Goal: Task Accomplishment & Management: Use online tool/utility

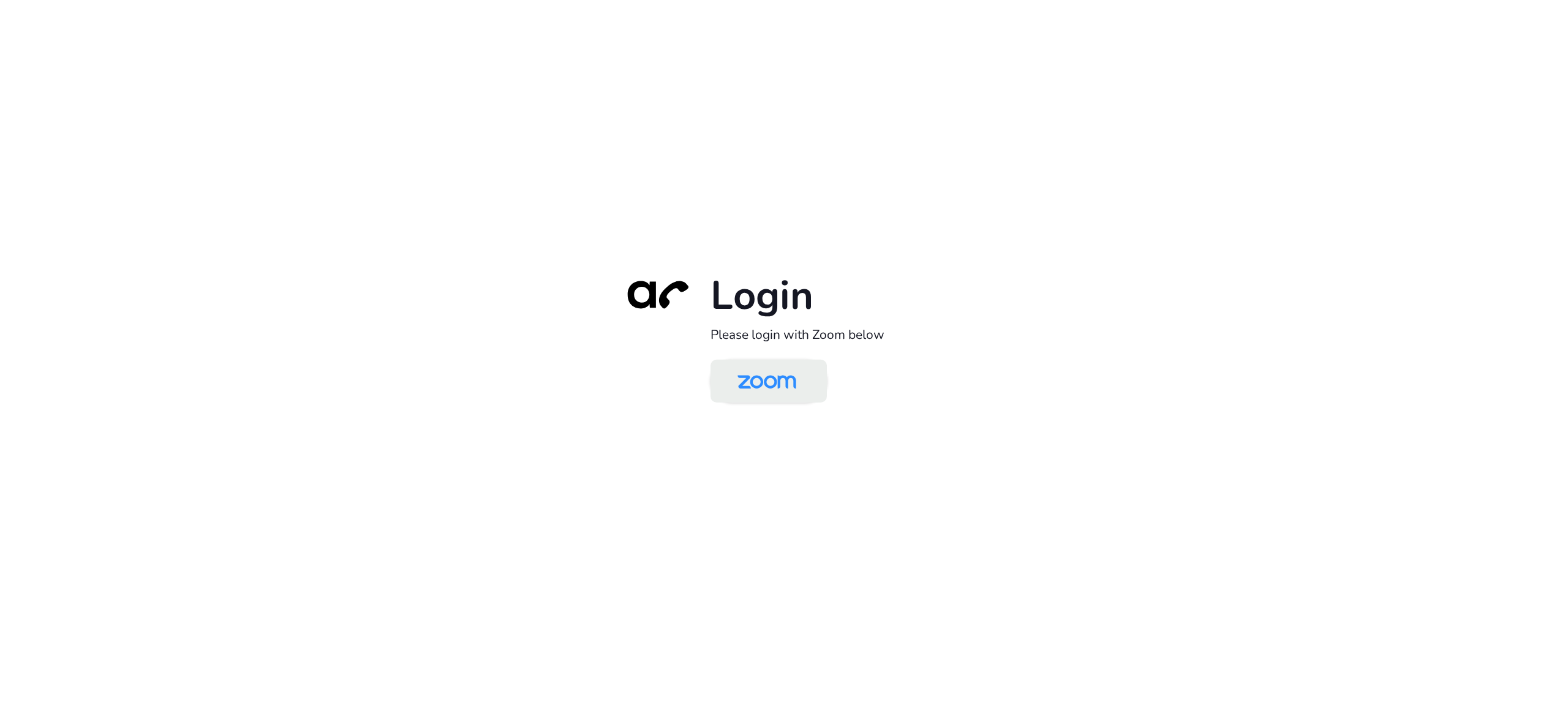
click at [767, 387] on img at bounding box center [767, 382] width 84 height 40
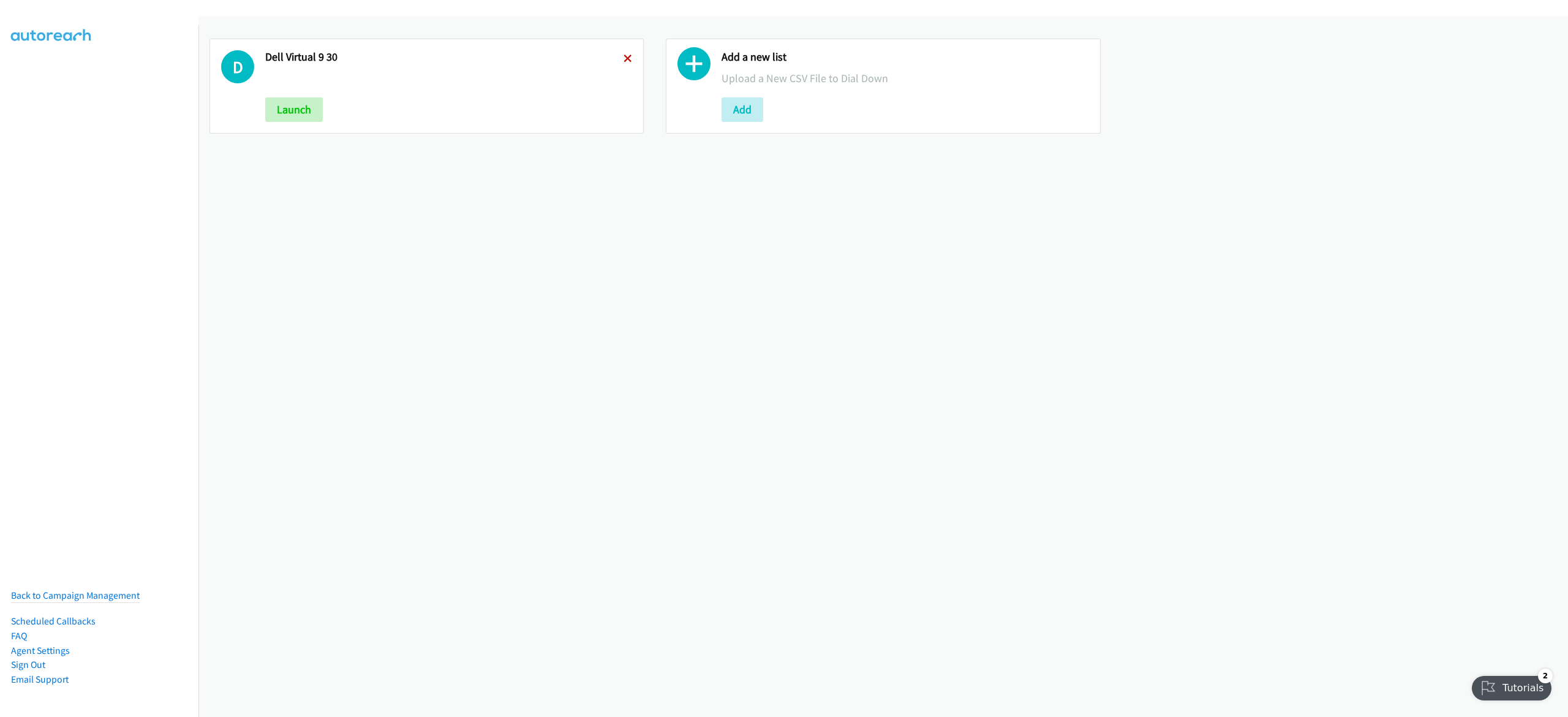
click at [623, 58] on icon at bounding box center [627, 59] width 9 height 9
click at [288, 103] on button "Add" at bounding box center [286, 109] width 41 height 25
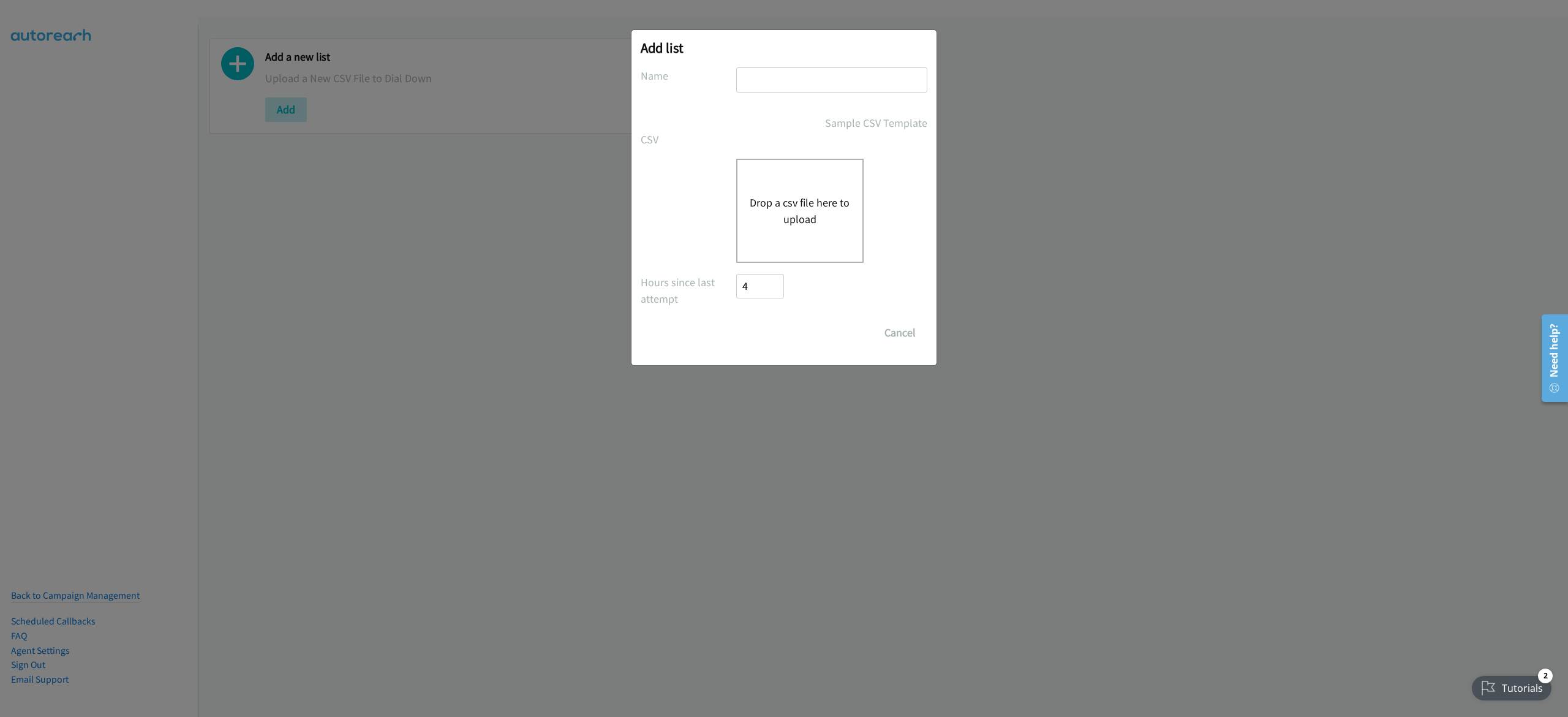
click at [809, 207] on button "Drop a csv file here to upload" at bounding box center [800, 211] width 100 height 33
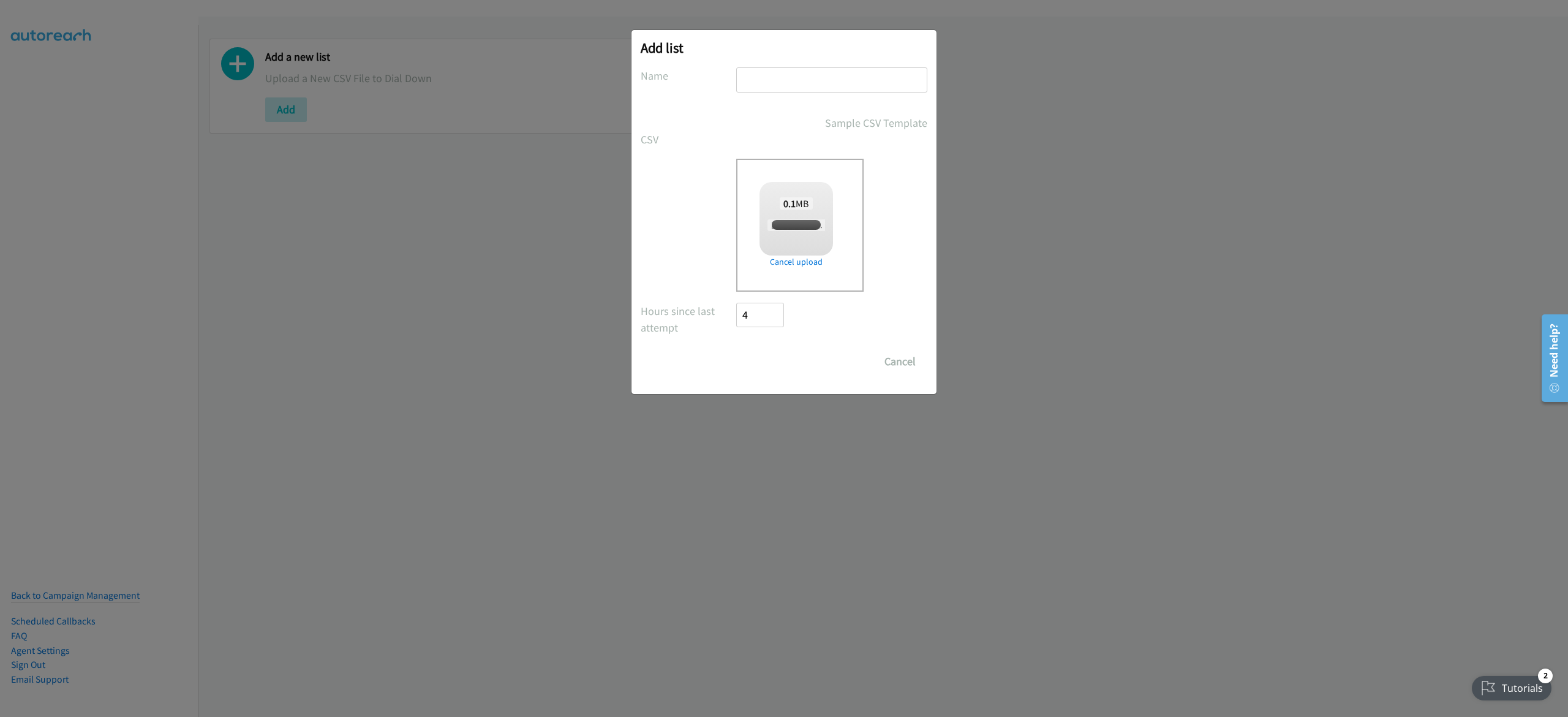
checkbox input "true"
click at [784, 82] on input "text" at bounding box center [832, 81] width 191 height 26
type input "10-1"
click at [787, 353] on input "Save List" at bounding box center [768, 361] width 65 height 25
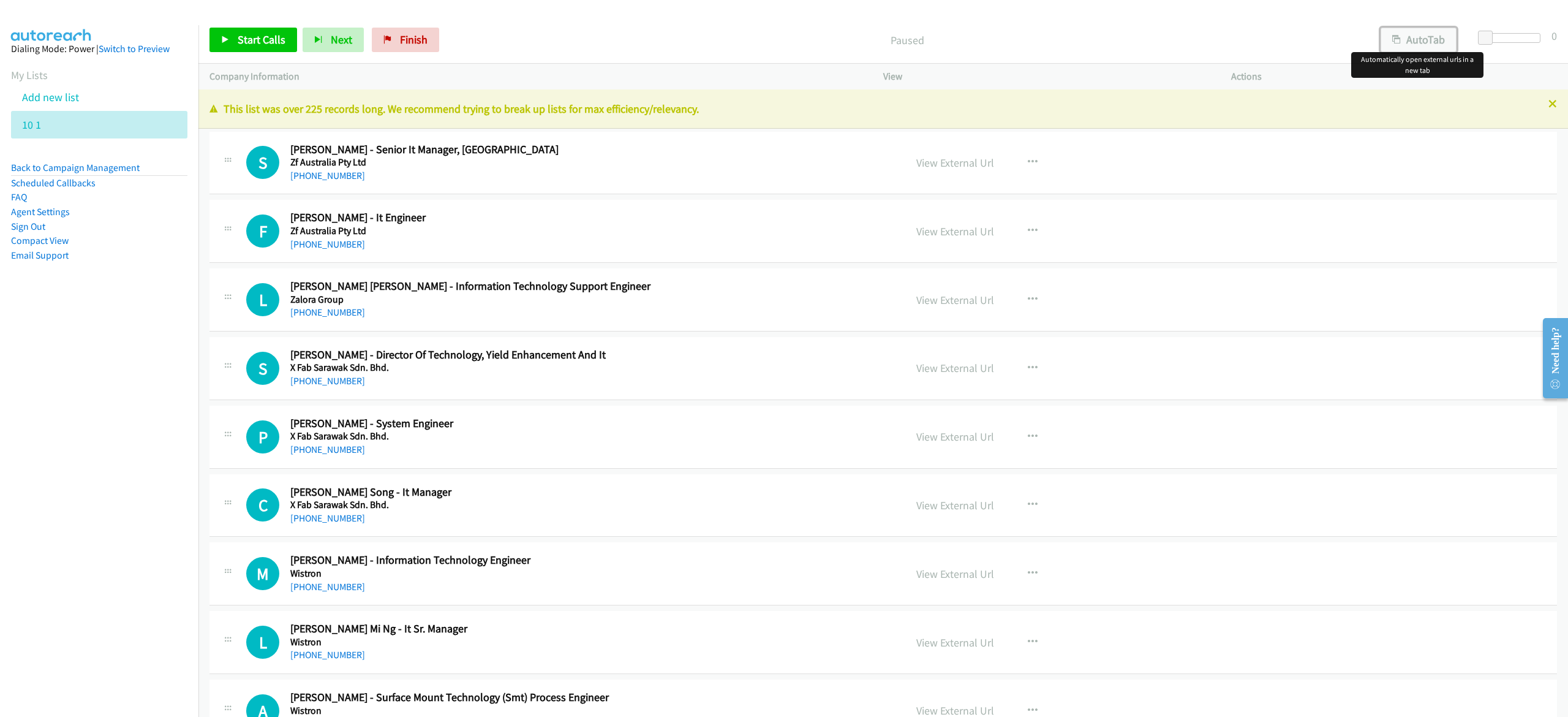
click at [1406, 43] on button "AutoTab" at bounding box center [1418, 40] width 76 height 25
click at [242, 34] on span "Start Calls" at bounding box center [261, 40] width 48 height 14
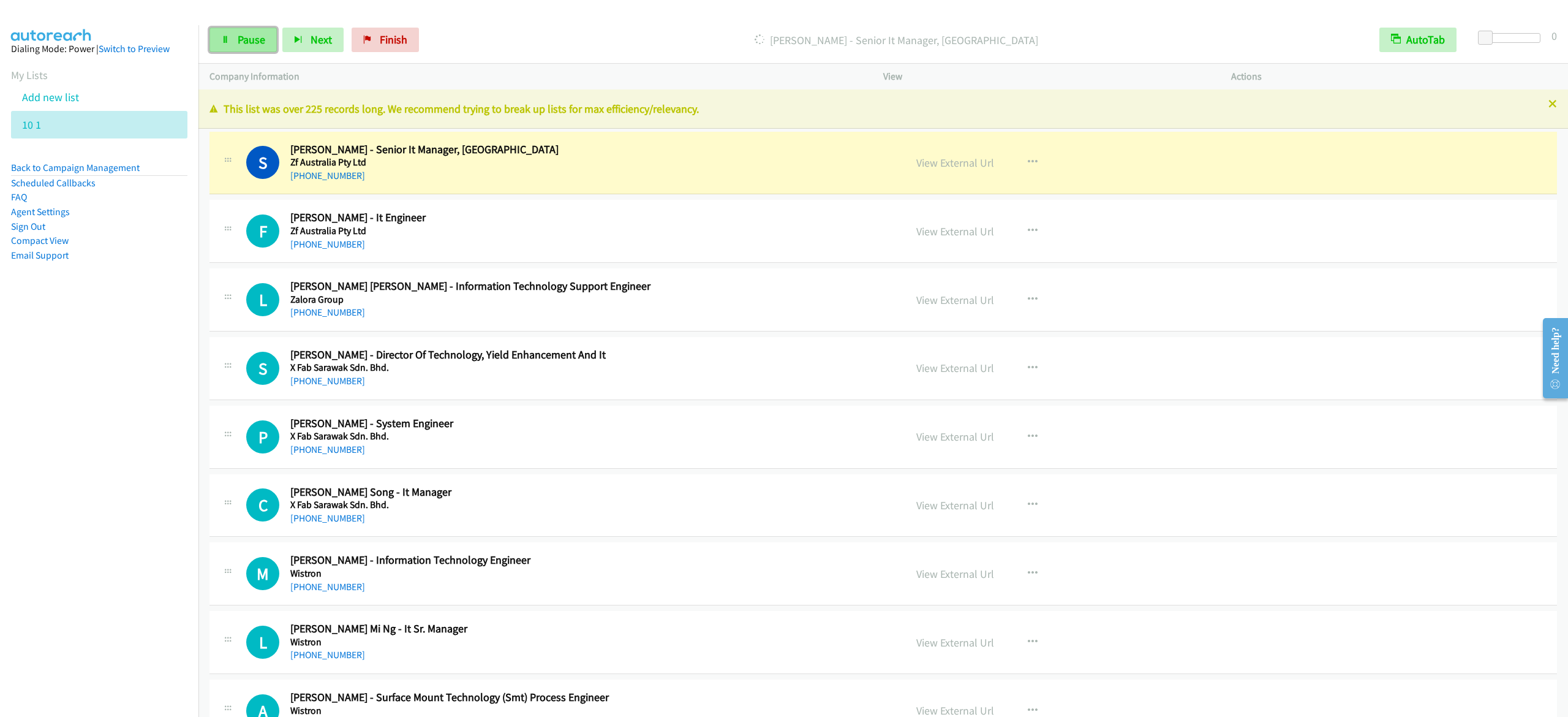
click at [226, 34] on link "Pause" at bounding box center [243, 40] width 68 height 25
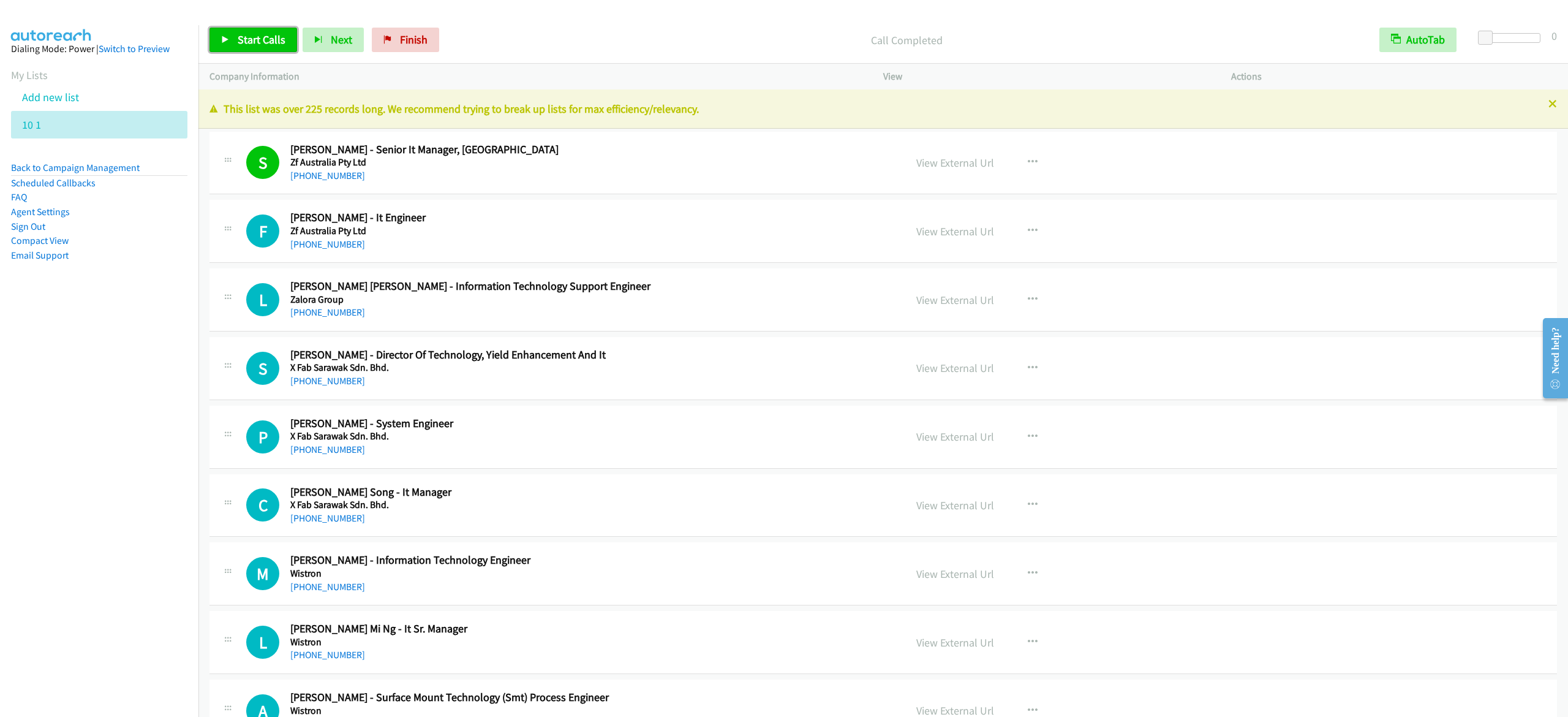
click at [269, 36] on span "Start Calls" at bounding box center [261, 40] width 48 height 14
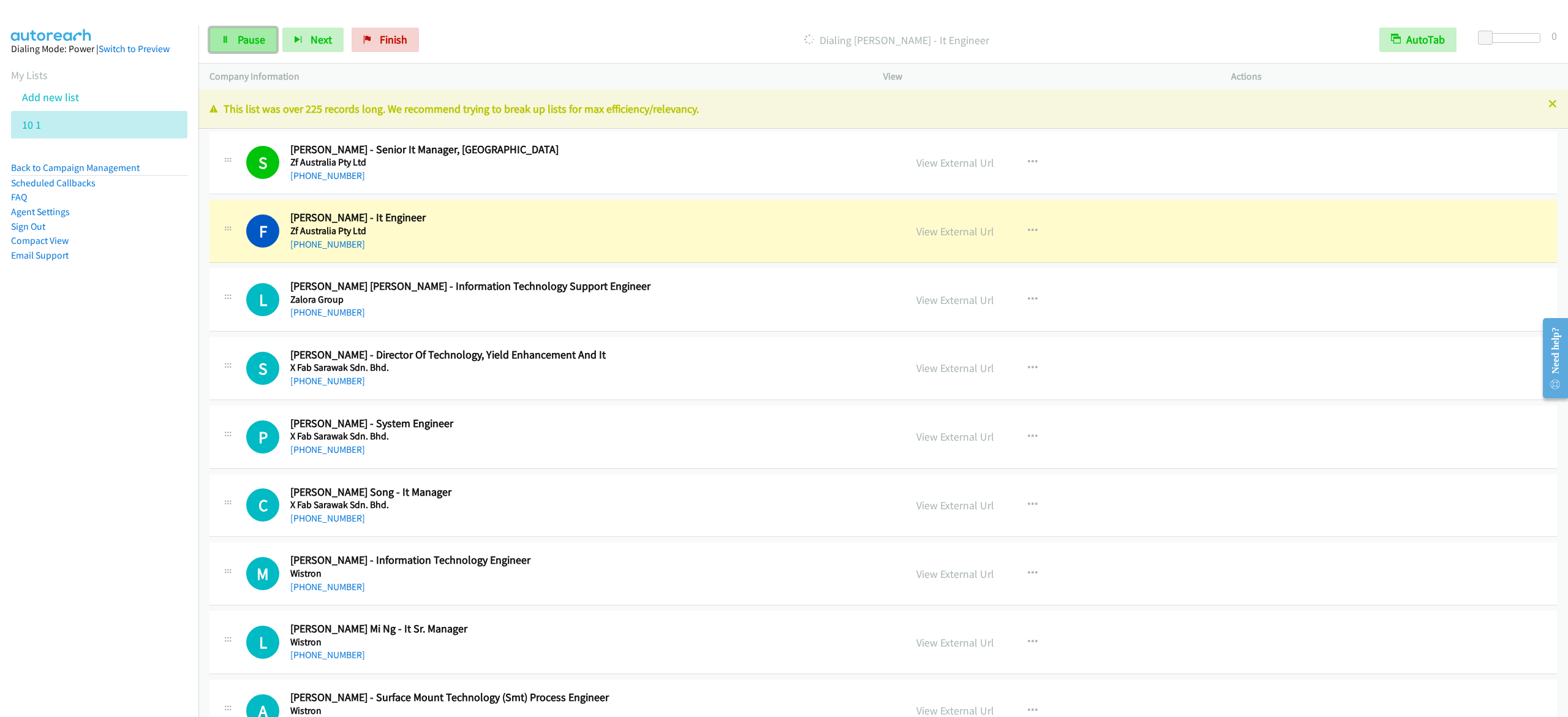
click at [265, 41] on link "Pause" at bounding box center [243, 40] width 68 height 25
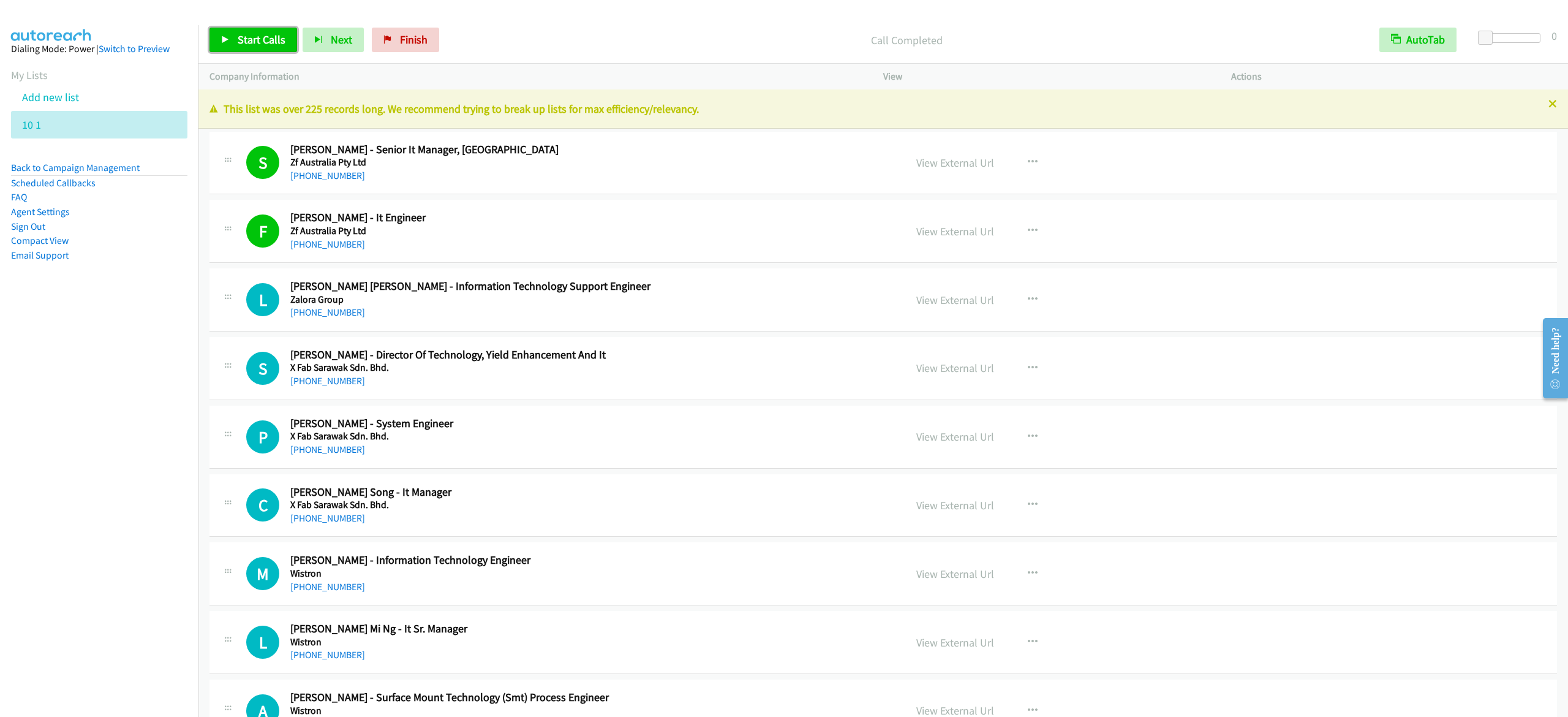
click at [272, 41] on span "Start Calls" at bounding box center [261, 40] width 48 height 14
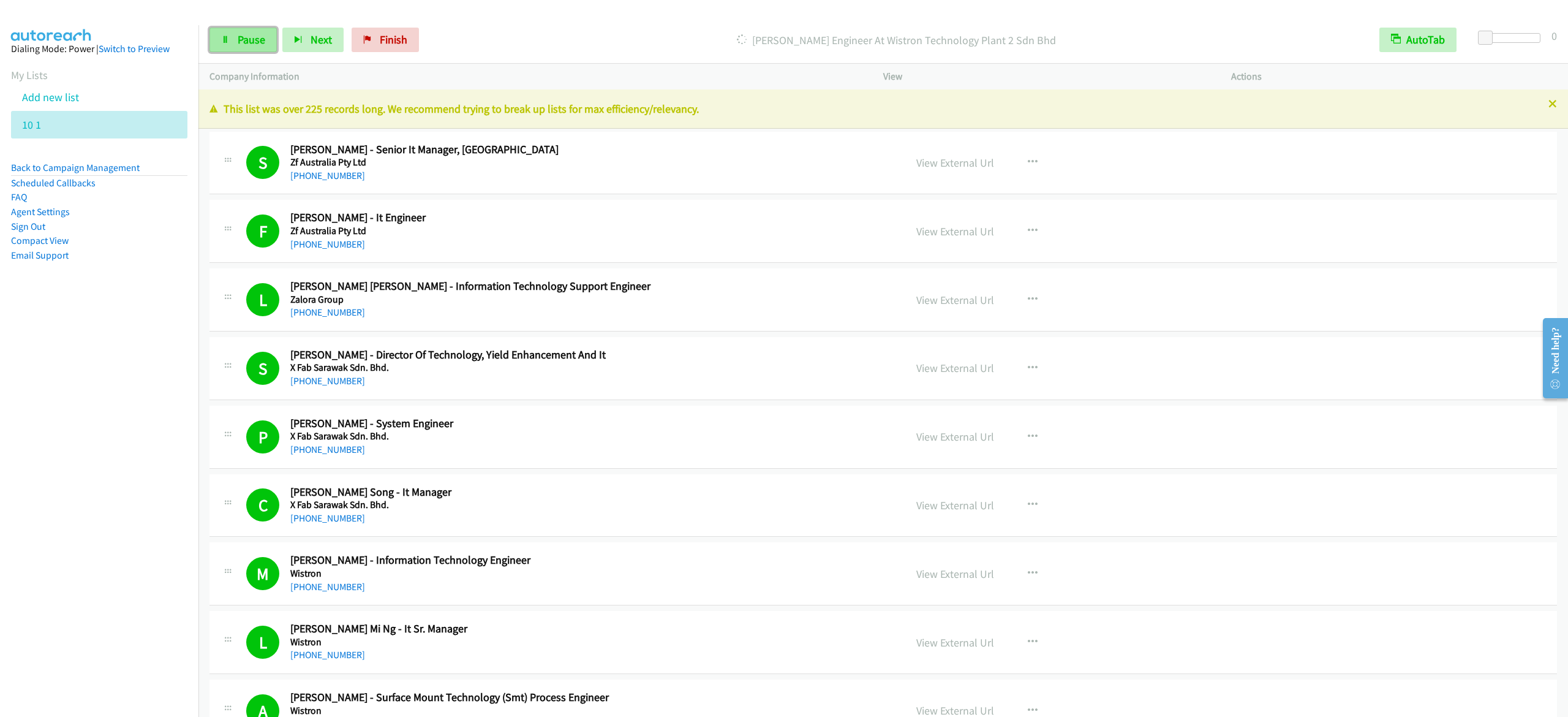
click at [238, 36] on span "Pause" at bounding box center [251, 40] width 28 height 14
click at [249, 30] on link "Start Calls" at bounding box center [253, 40] width 88 height 25
drag, startPoint x: 251, startPoint y: 41, endPoint x: 463, endPoint y: 5, distance: 215.0
click at [251, 39] on span "Pause" at bounding box center [251, 40] width 28 height 14
click at [236, 41] on link "Start Calls" at bounding box center [253, 40] width 88 height 25
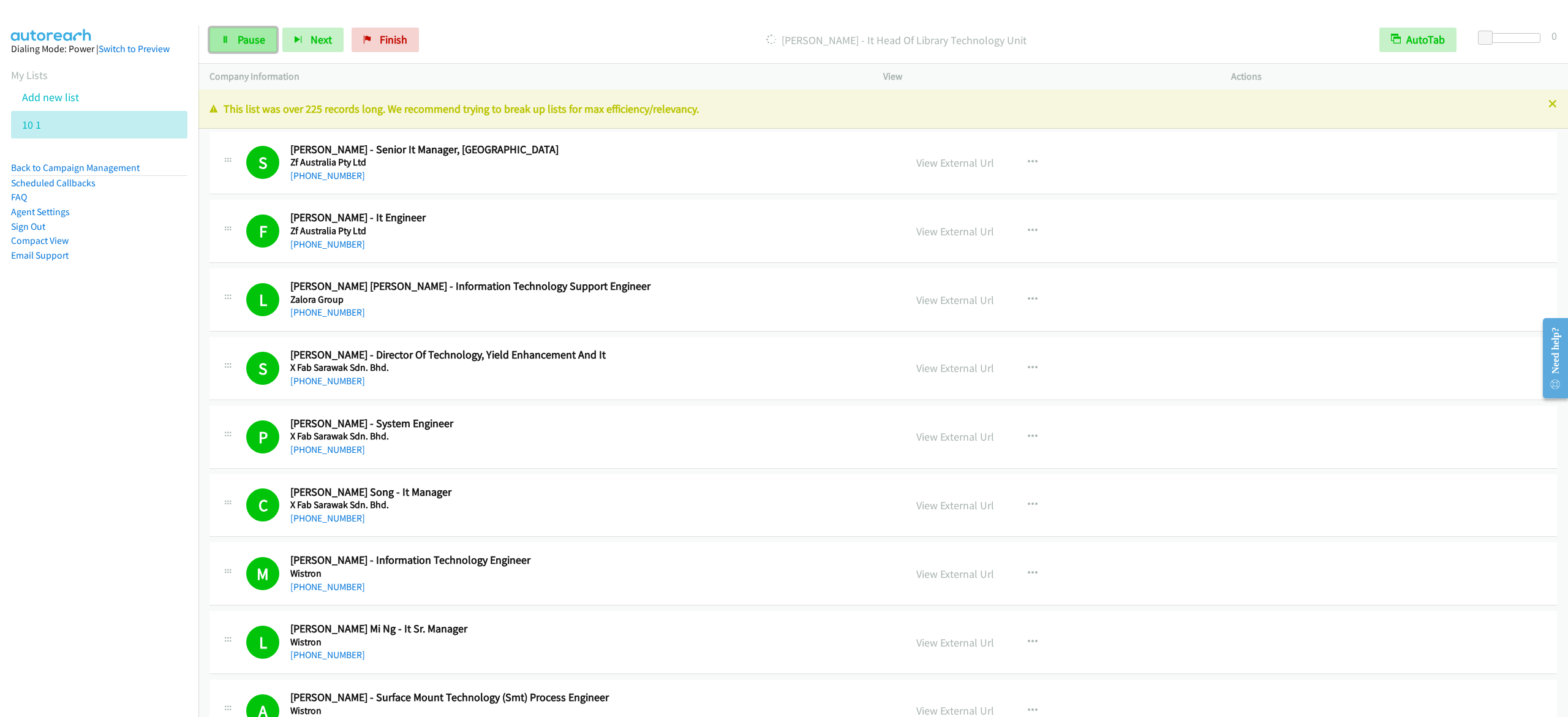
click at [250, 43] on span "Pause" at bounding box center [251, 40] width 28 height 14
click at [268, 37] on span "Start Calls" at bounding box center [261, 40] width 48 height 14
click at [235, 37] on link "Pause" at bounding box center [243, 40] width 68 height 25
click at [289, 33] on link "Start Calls" at bounding box center [253, 40] width 88 height 25
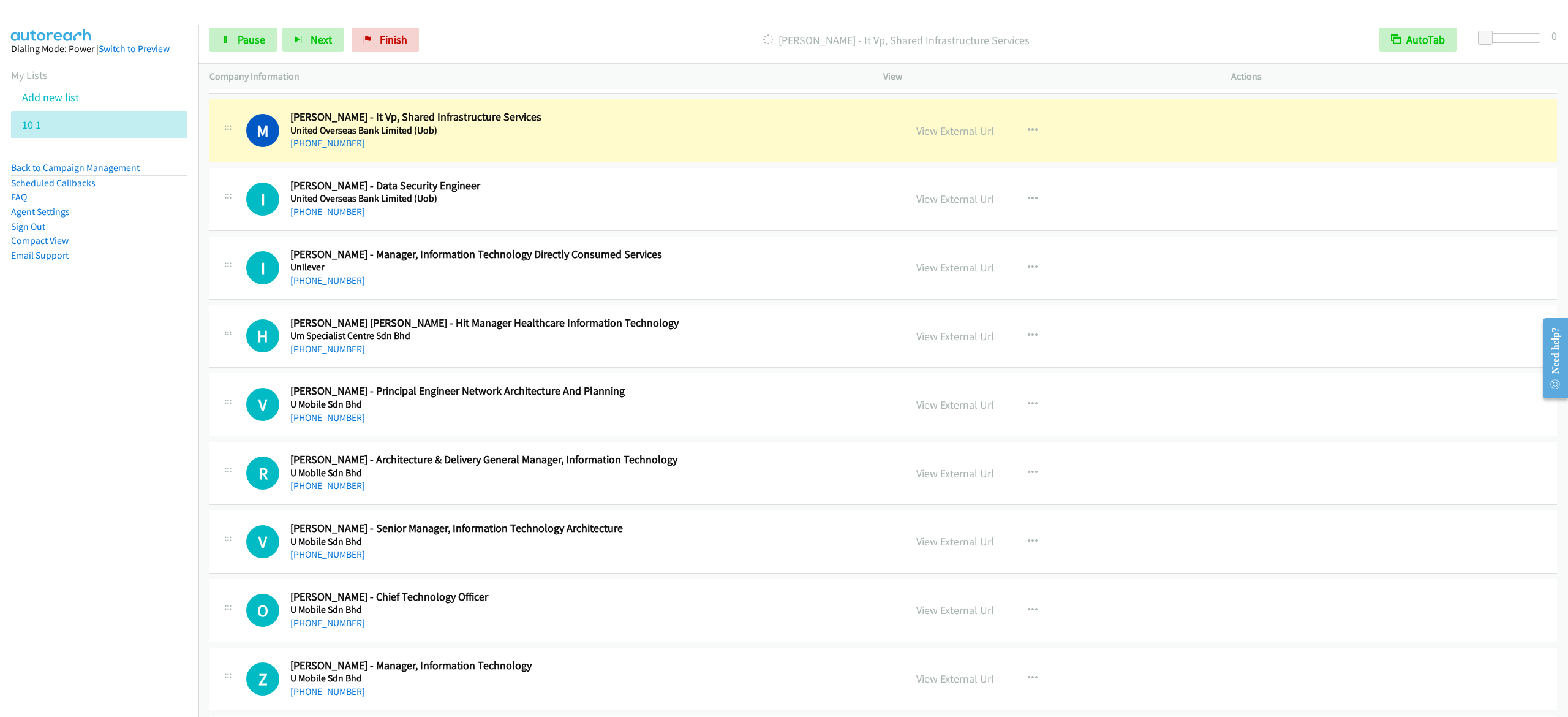
scroll to position [2329, 0]
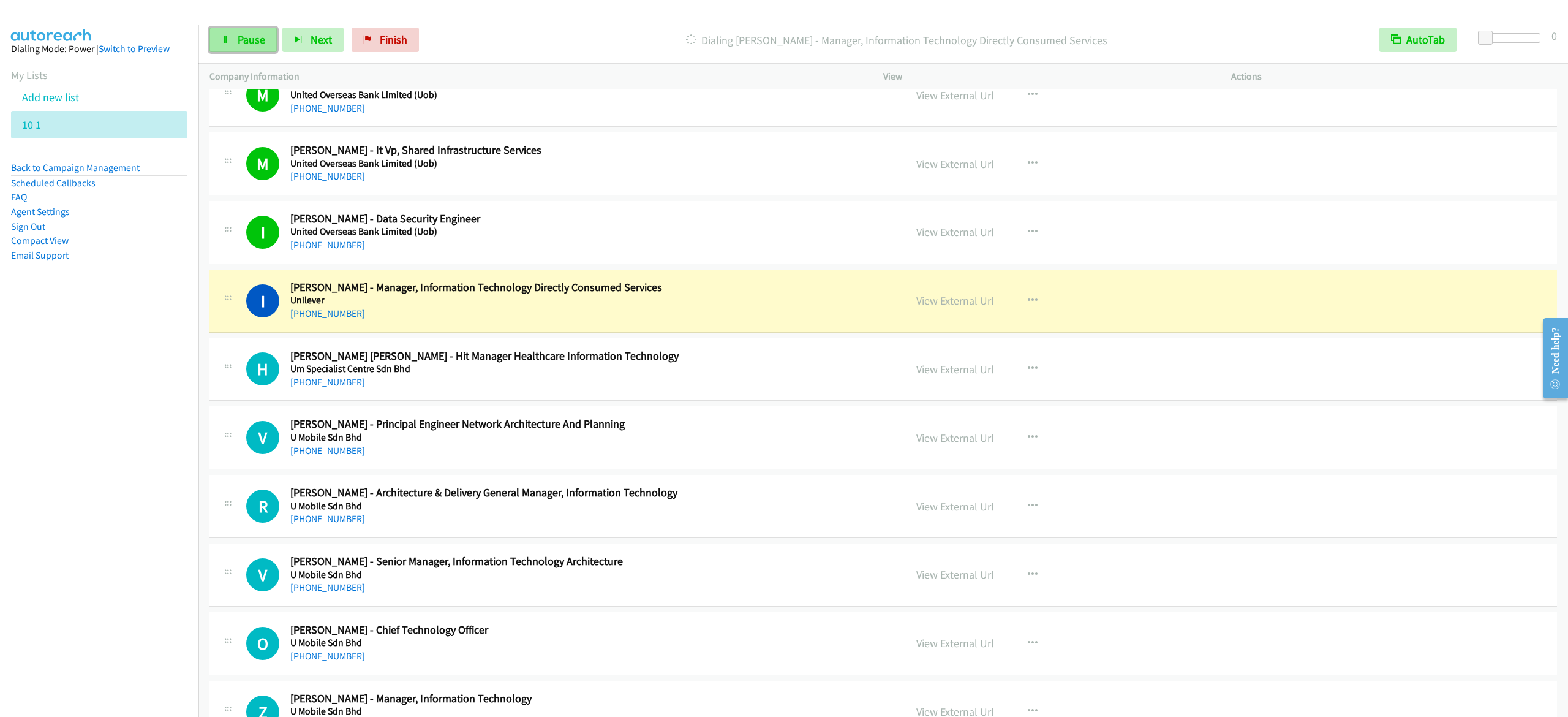
click at [256, 46] on link "Pause" at bounding box center [243, 40] width 68 height 25
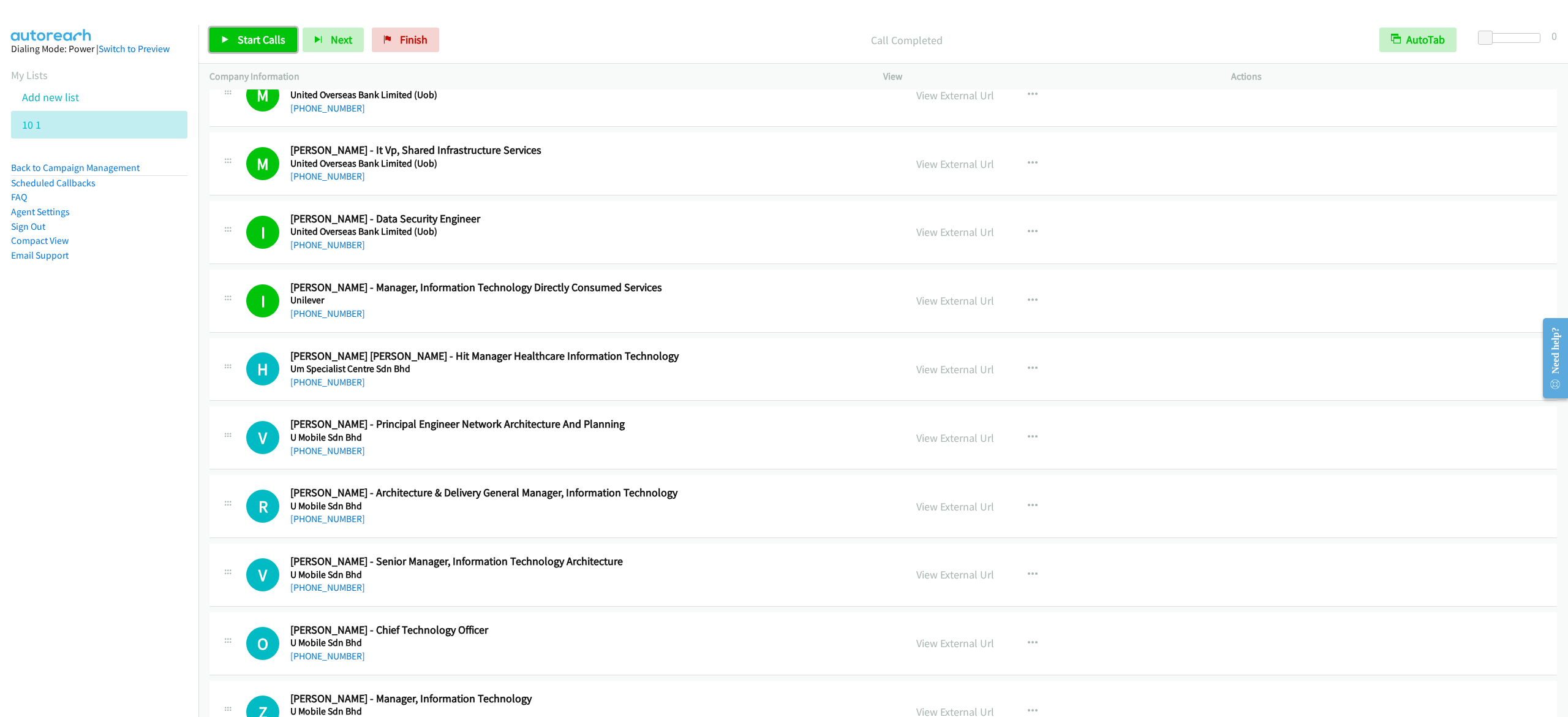
click at [238, 36] on span "Start Calls" at bounding box center [261, 40] width 48 height 14
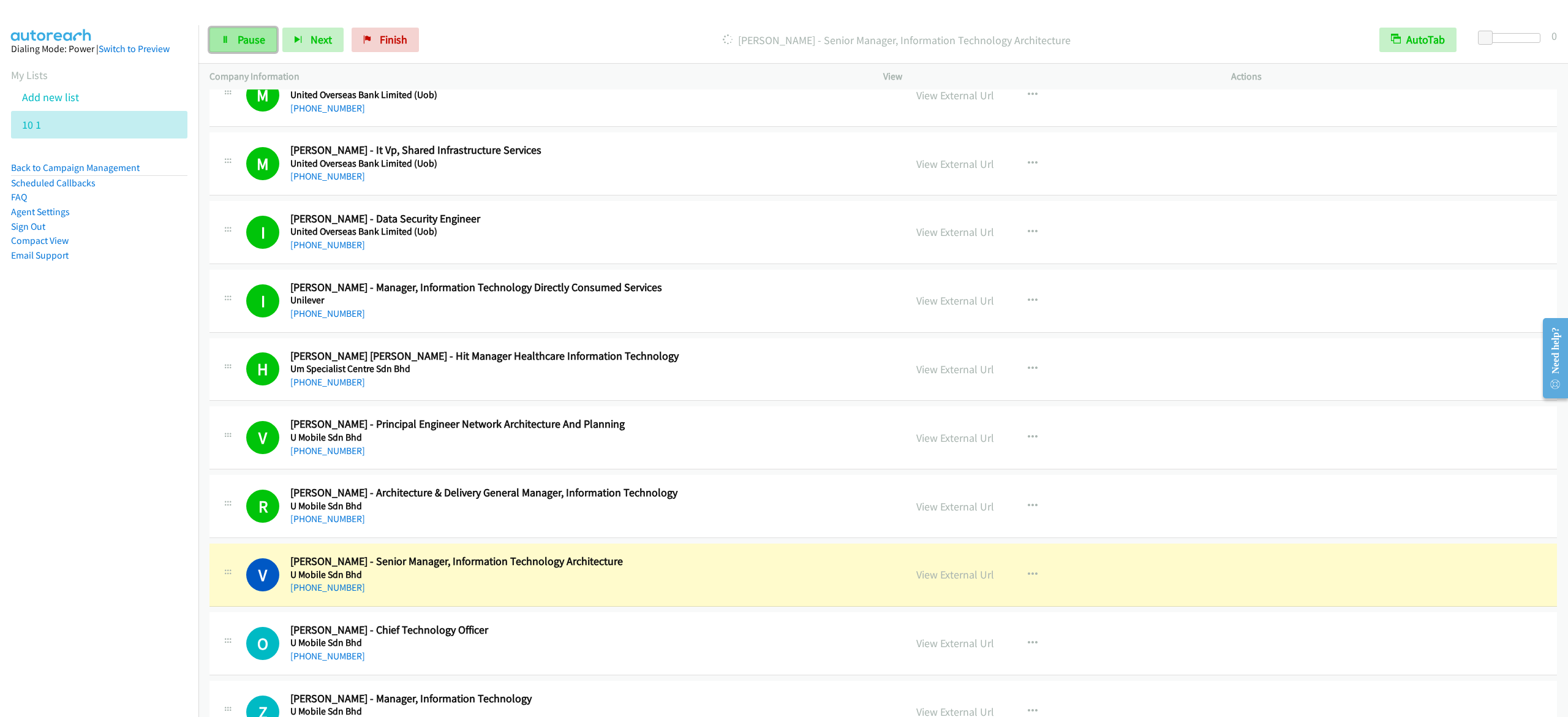
click at [247, 38] on span "Pause" at bounding box center [251, 40] width 28 height 14
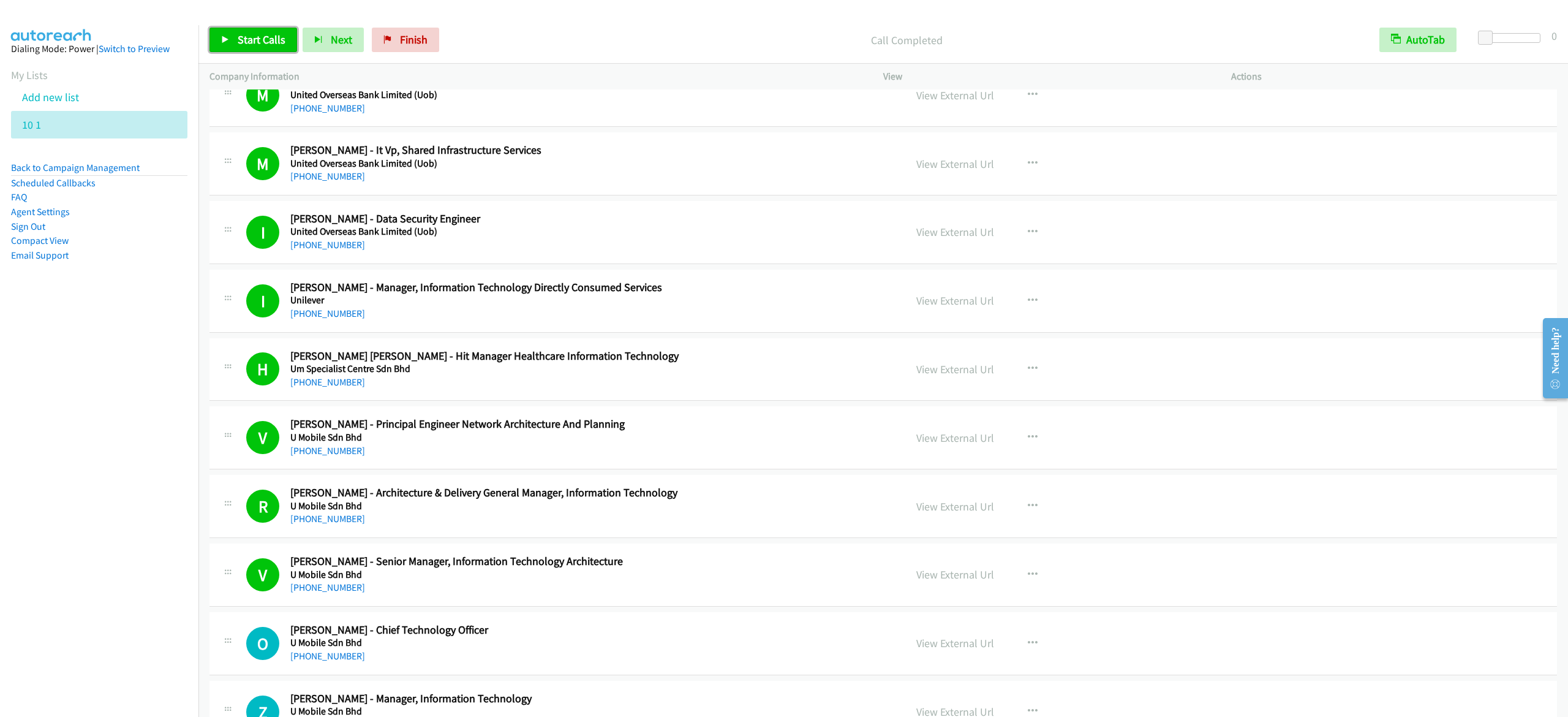
click at [274, 29] on link "Start Calls" at bounding box center [253, 40] width 88 height 25
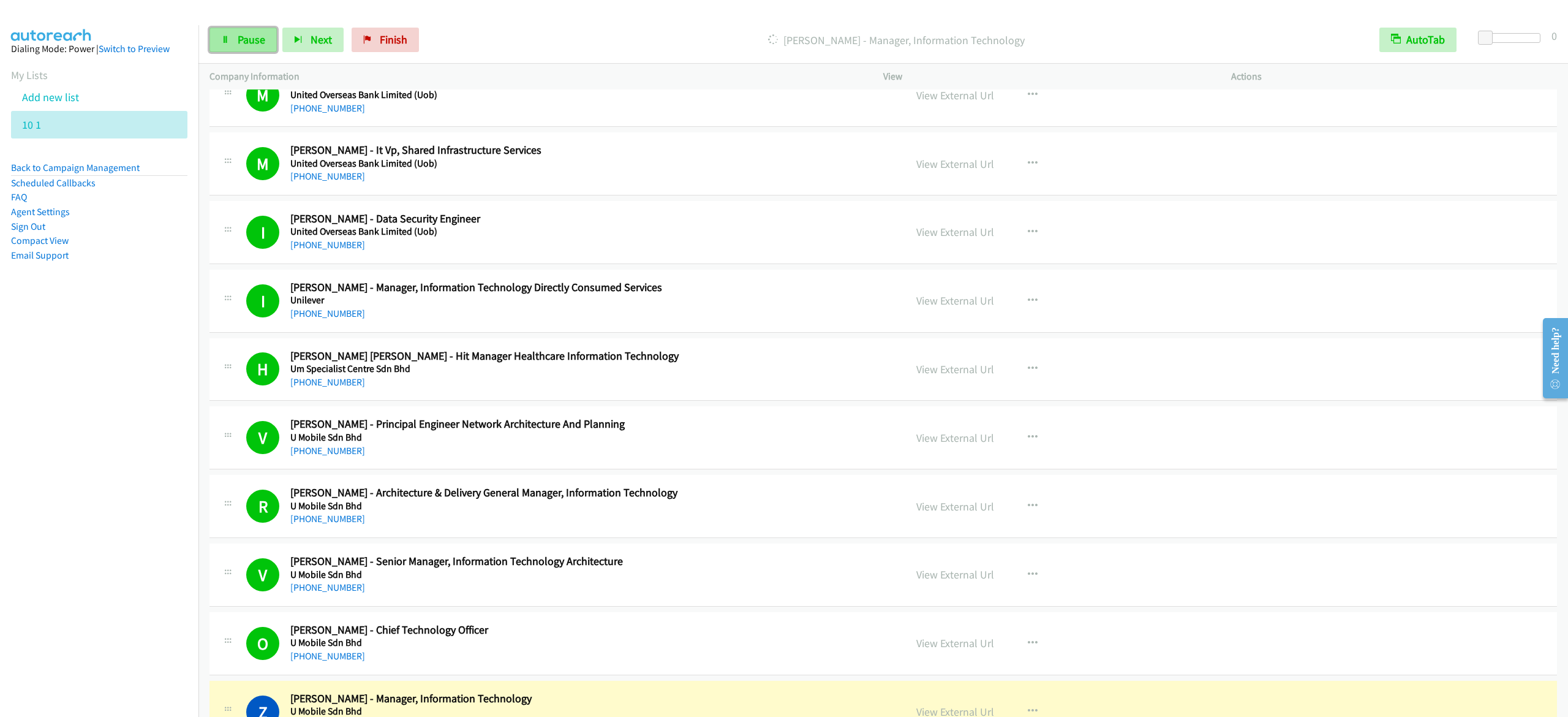
click at [235, 41] on link "Pause" at bounding box center [243, 40] width 68 height 25
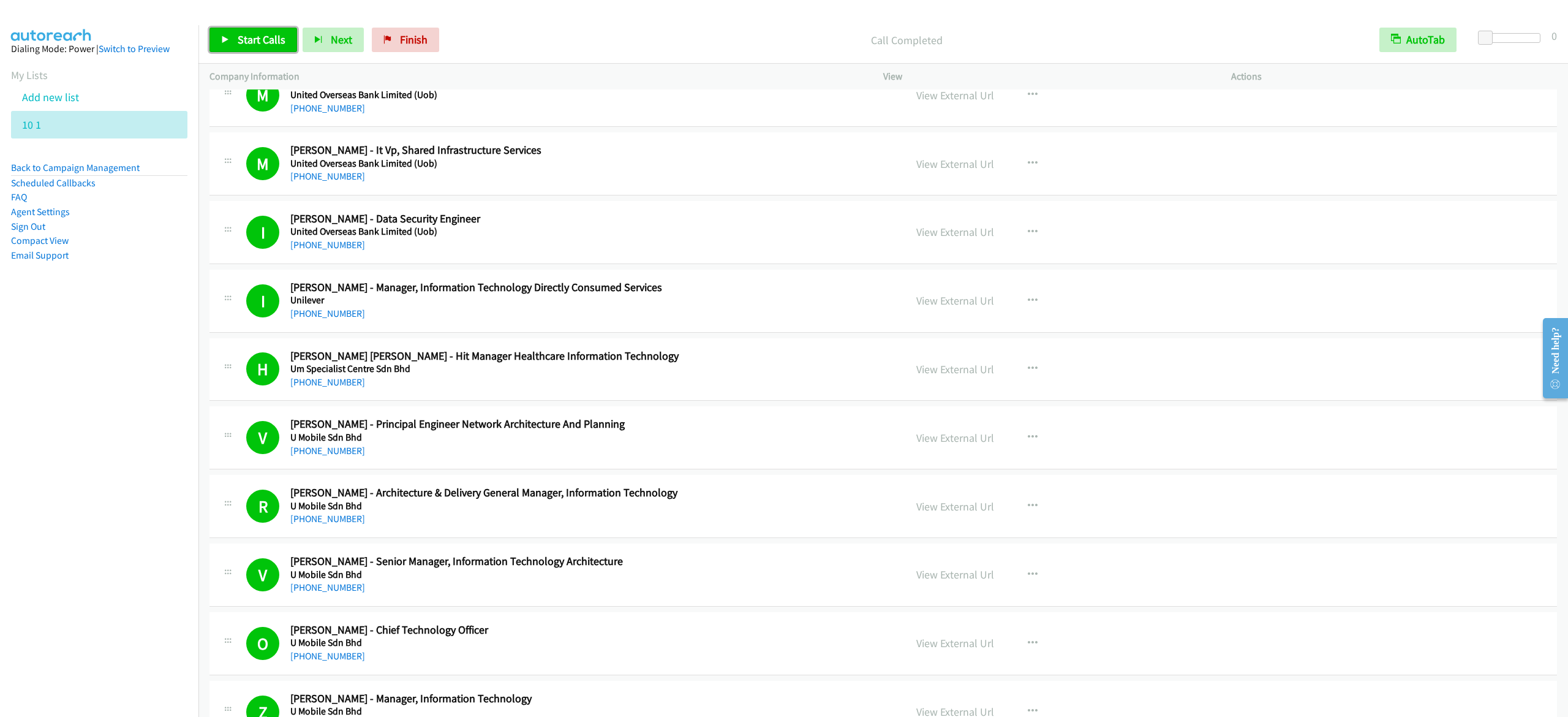
click at [273, 34] on span "Start Calls" at bounding box center [261, 40] width 48 height 14
click at [246, 31] on link "Pause" at bounding box center [243, 40] width 68 height 25
click at [234, 38] on link "Start Calls" at bounding box center [253, 40] width 88 height 25
click at [231, 41] on link "Pause" at bounding box center [243, 40] width 68 height 25
click at [241, 41] on span "Start Calls" at bounding box center [261, 40] width 48 height 14
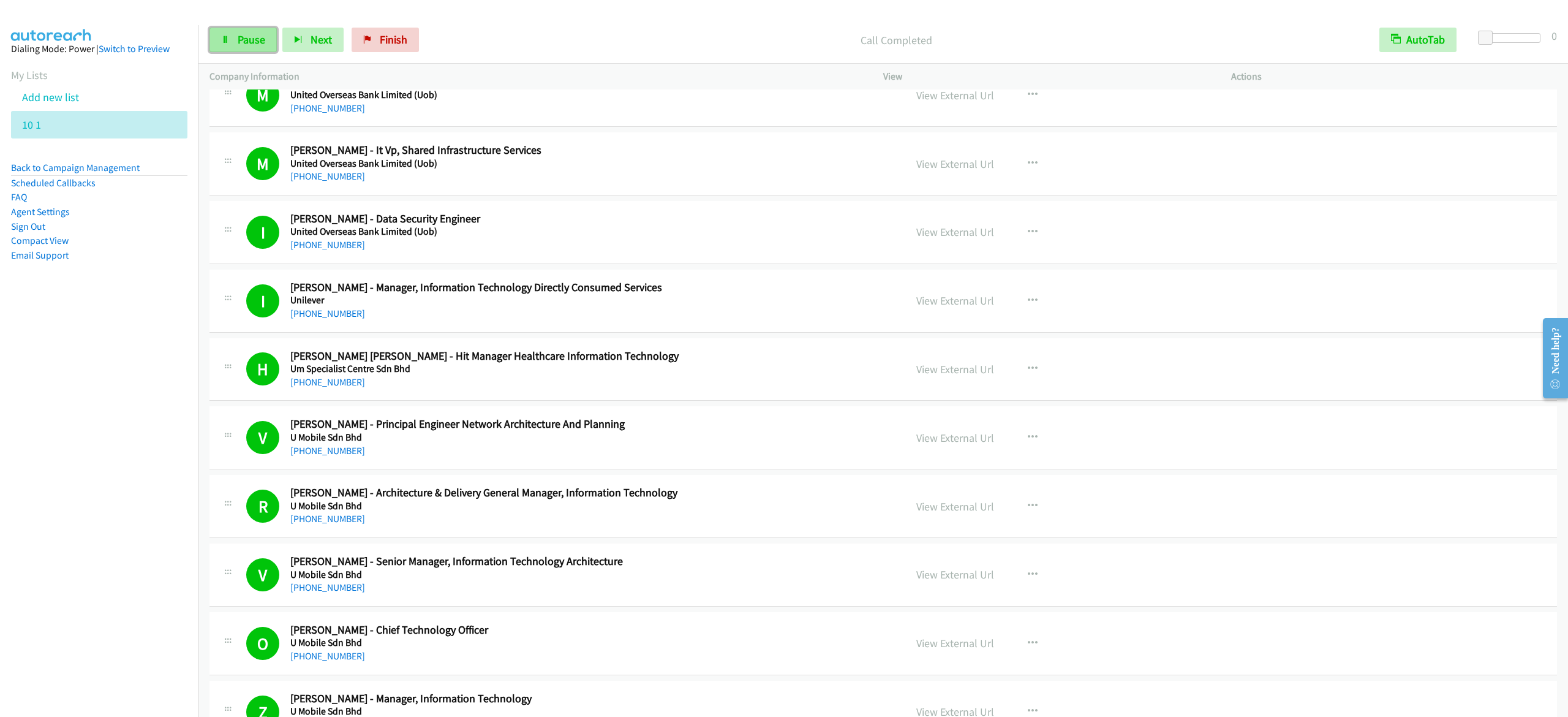
click at [238, 43] on span "Pause" at bounding box center [251, 40] width 28 height 14
click at [285, 41] on link "Start Calls" at bounding box center [253, 40] width 88 height 25
click at [231, 51] on link "Pause" at bounding box center [243, 40] width 68 height 25
click at [273, 34] on span "Start Calls" at bounding box center [261, 40] width 48 height 14
click at [263, 41] on span "Pause" at bounding box center [251, 40] width 28 height 14
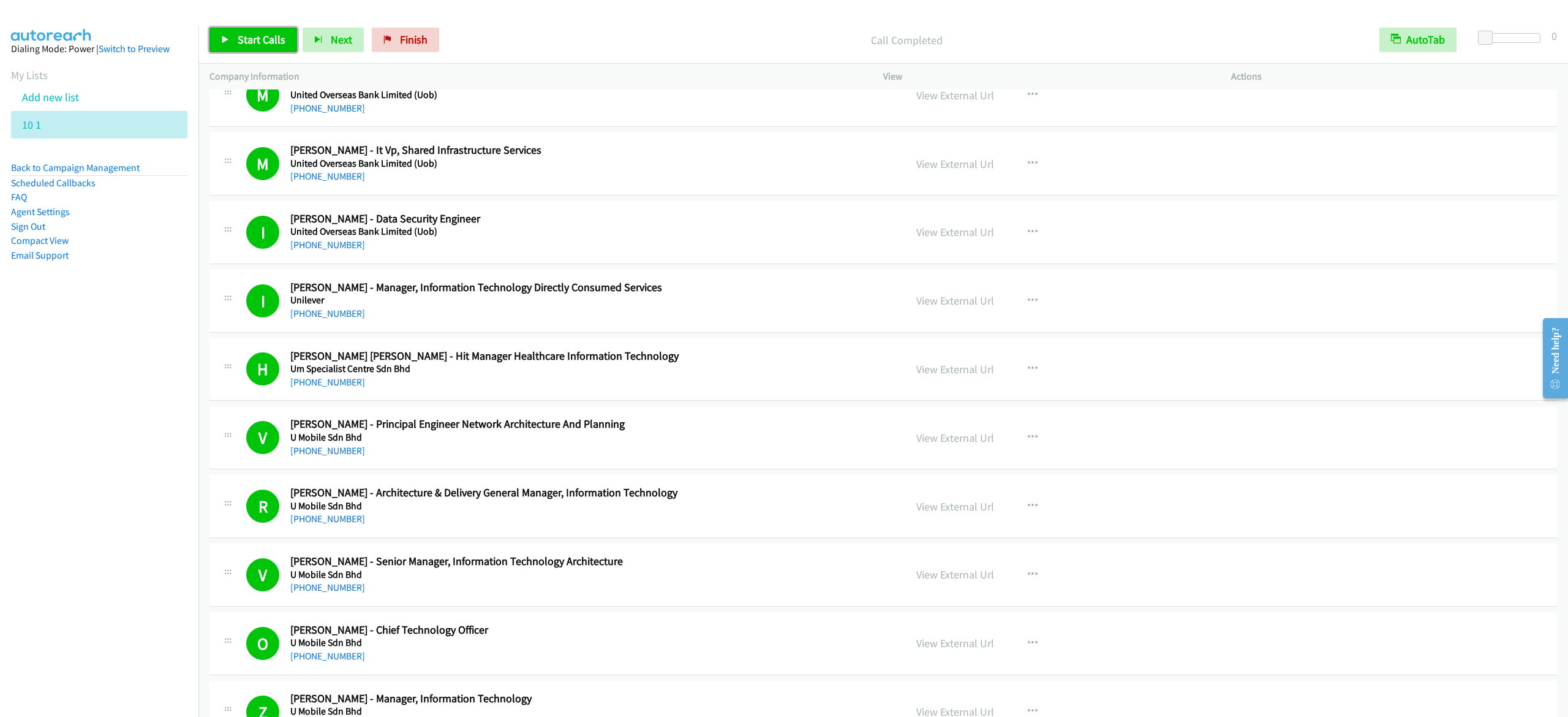
click at [273, 41] on span "Start Calls" at bounding box center [261, 40] width 48 height 14
click at [212, 33] on link "Pause" at bounding box center [243, 40] width 68 height 25
click at [273, 33] on span "Start Calls" at bounding box center [261, 40] width 48 height 14
click at [263, 38] on span "Pause" at bounding box center [251, 40] width 28 height 14
click at [277, 39] on span "Start Calls" at bounding box center [261, 40] width 48 height 14
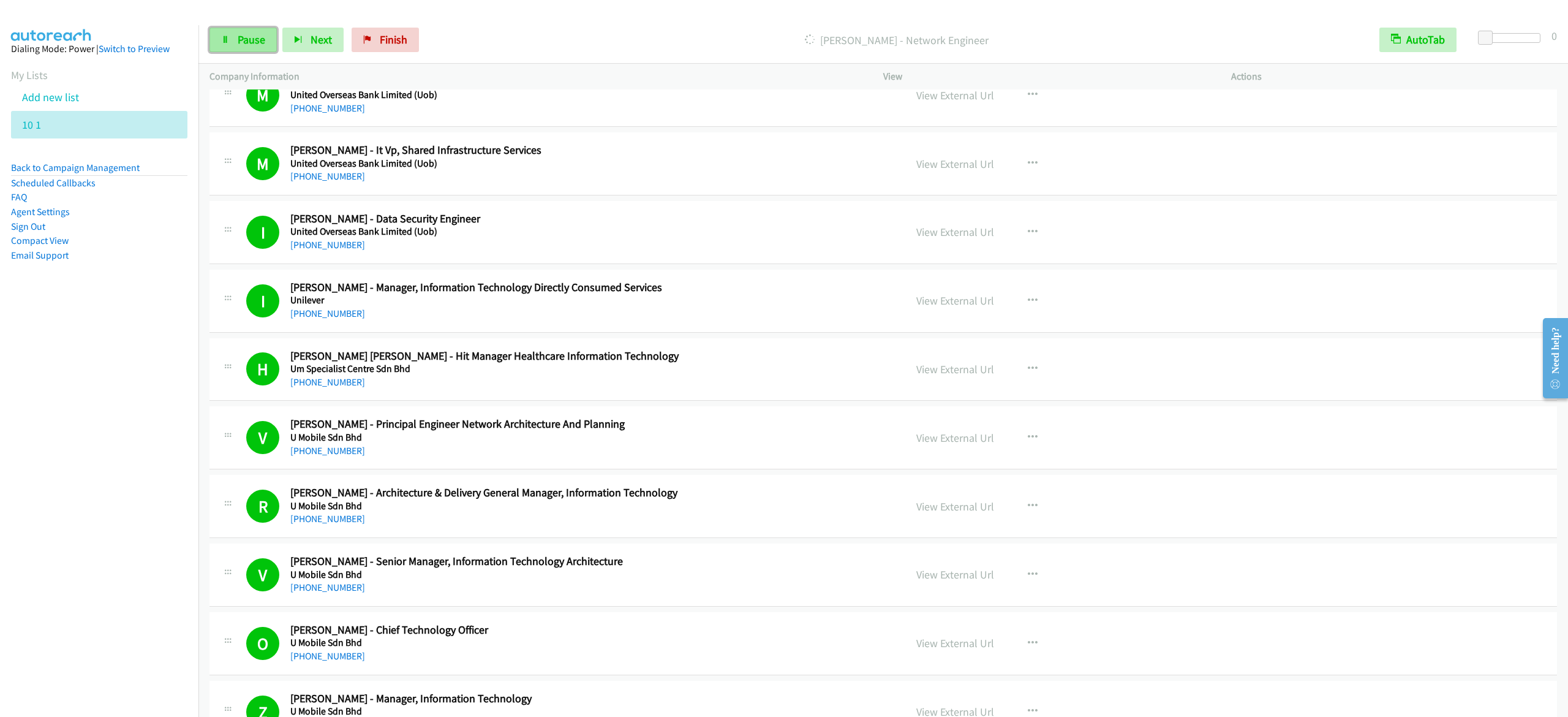
click at [238, 44] on span "Pause" at bounding box center [251, 40] width 28 height 14
click at [257, 37] on span "Start Calls" at bounding box center [261, 40] width 48 height 14
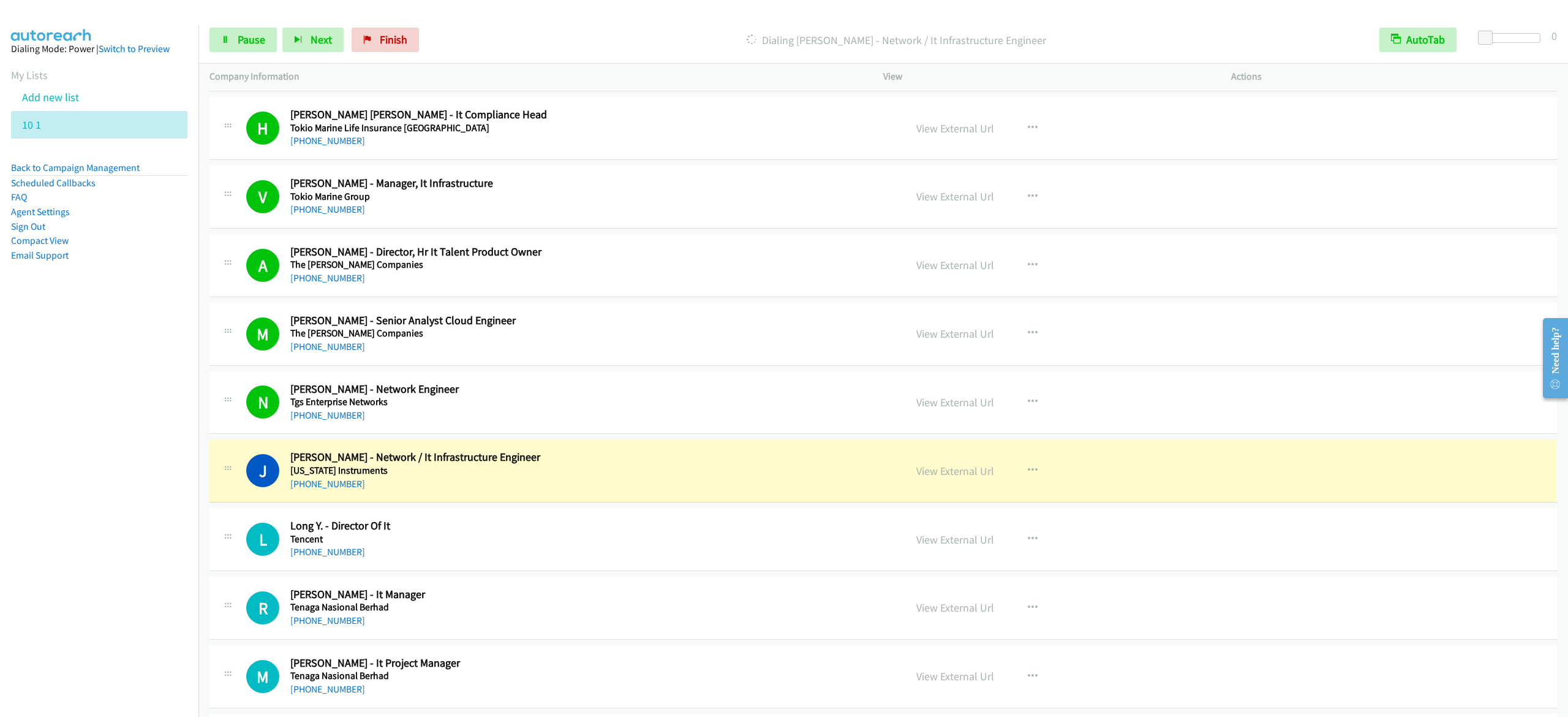
scroll to position [4167, 0]
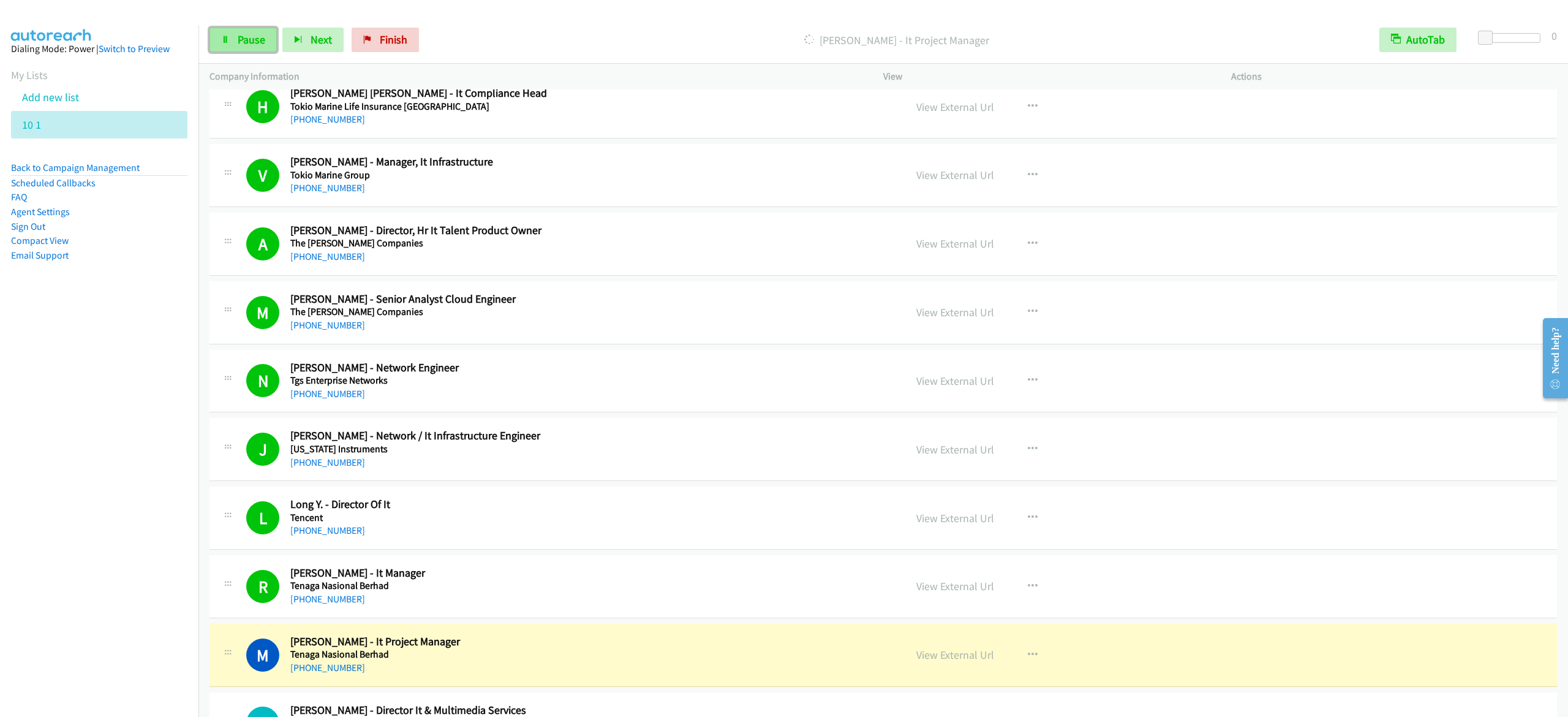
click at [235, 30] on link "Pause" at bounding box center [243, 40] width 68 height 25
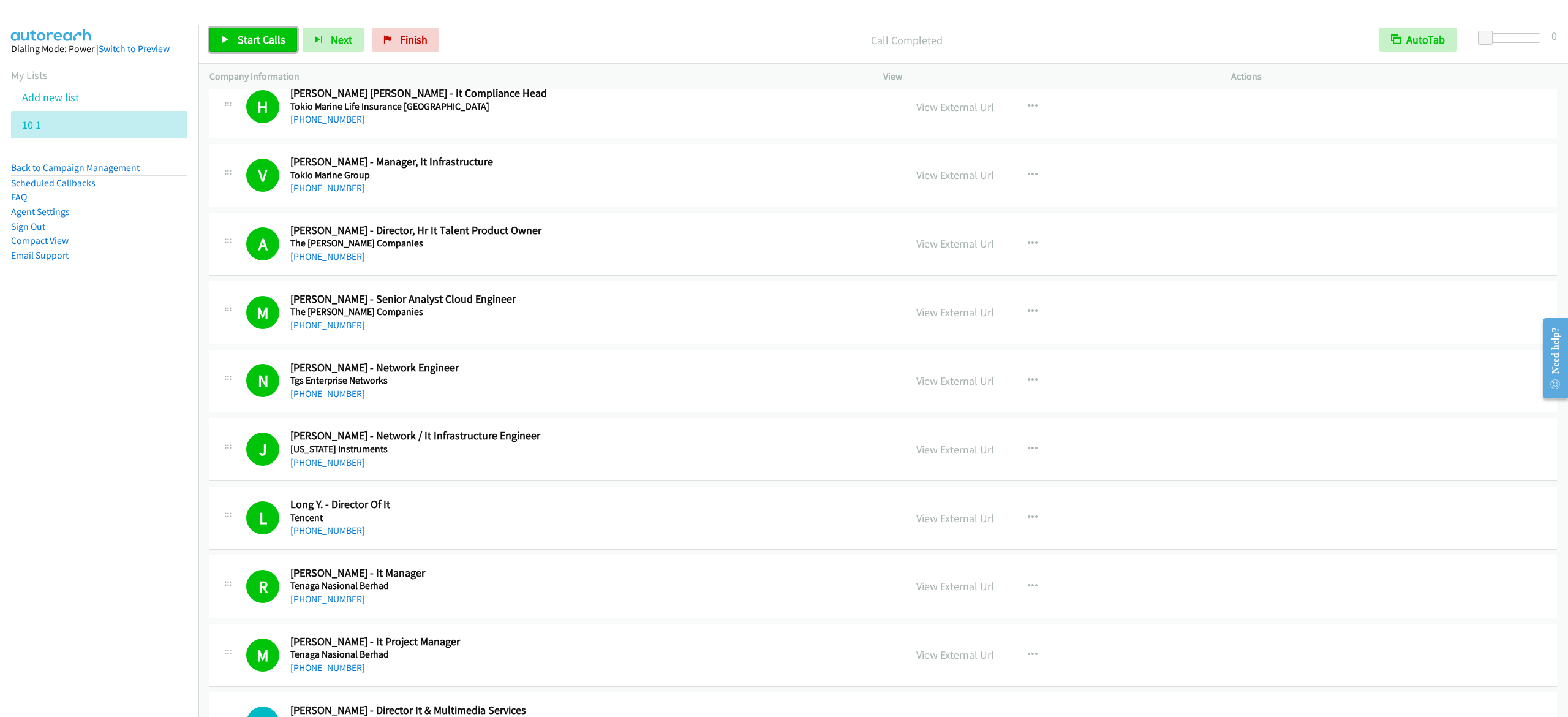
click at [278, 28] on link "Start Calls" at bounding box center [253, 40] width 88 height 25
click at [256, 41] on span "Pause" at bounding box center [251, 40] width 28 height 14
click at [277, 36] on span "Start Calls" at bounding box center [261, 40] width 48 height 14
click at [250, 33] on span "Pause" at bounding box center [251, 40] width 28 height 14
click at [256, 36] on span "Start Calls" at bounding box center [261, 40] width 48 height 14
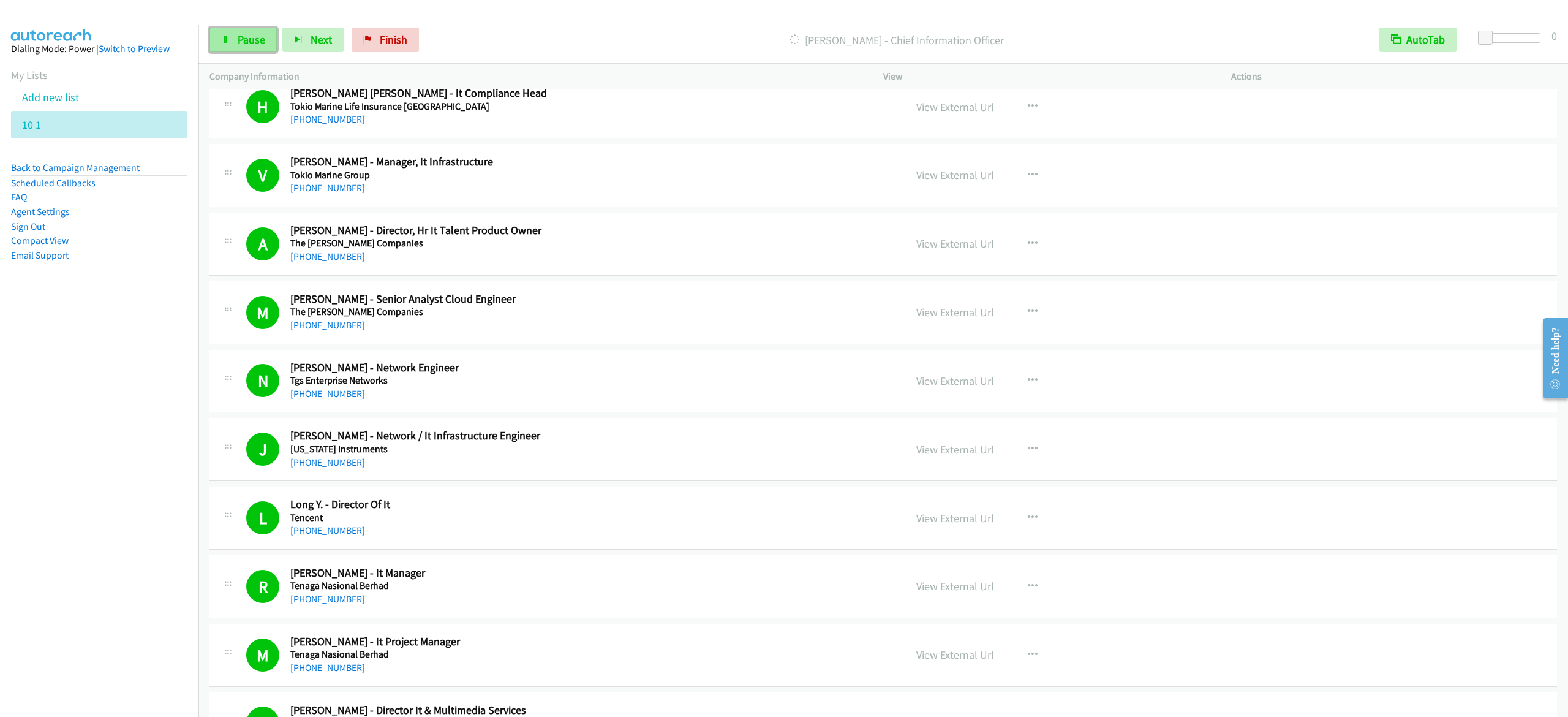
click at [251, 34] on span "Pause" at bounding box center [251, 40] width 28 height 14
click at [272, 37] on span "Start Calls" at bounding box center [261, 40] width 48 height 14
click at [261, 38] on span "Pause" at bounding box center [251, 40] width 28 height 14
click at [261, 36] on span "Start Calls" at bounding box center [261, 40] width 48 height 14
click at [234, 33] on link "Pause" at bounding box center [243, 40] width 68 height 25
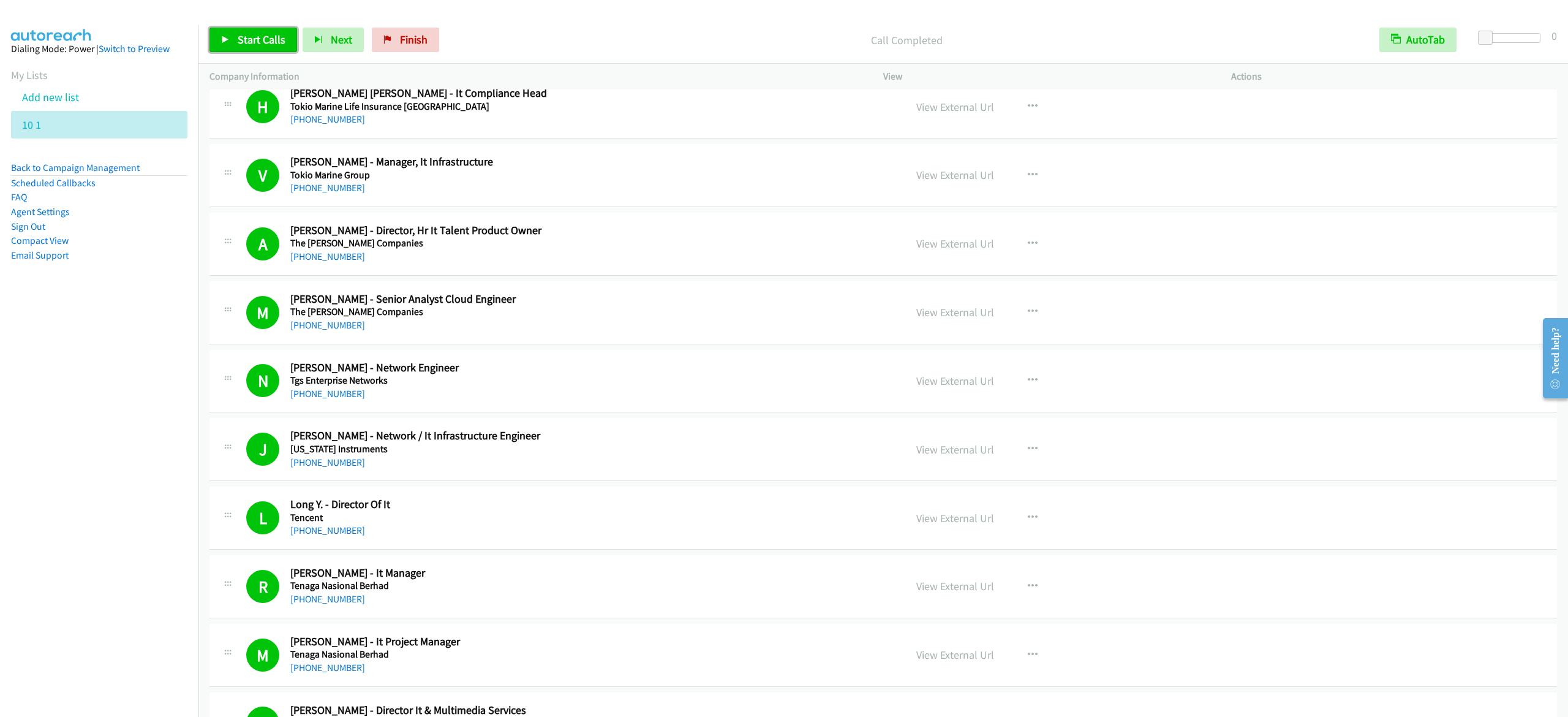
drag, startPoint x: 269, startPoint y: 33, endPoint x: 279, endPoint y: 32, distance: 10.0
click at [269, 32] on link "Start Calls" at bounding box center [253, 40] width 88 height 25
click at [261, 41] on span "Pause" at bounding box center [251, 40] width 28 height 14
click at [269, 41] on span "Start Calls" at bounding box center [261, 40] width 48 height 14
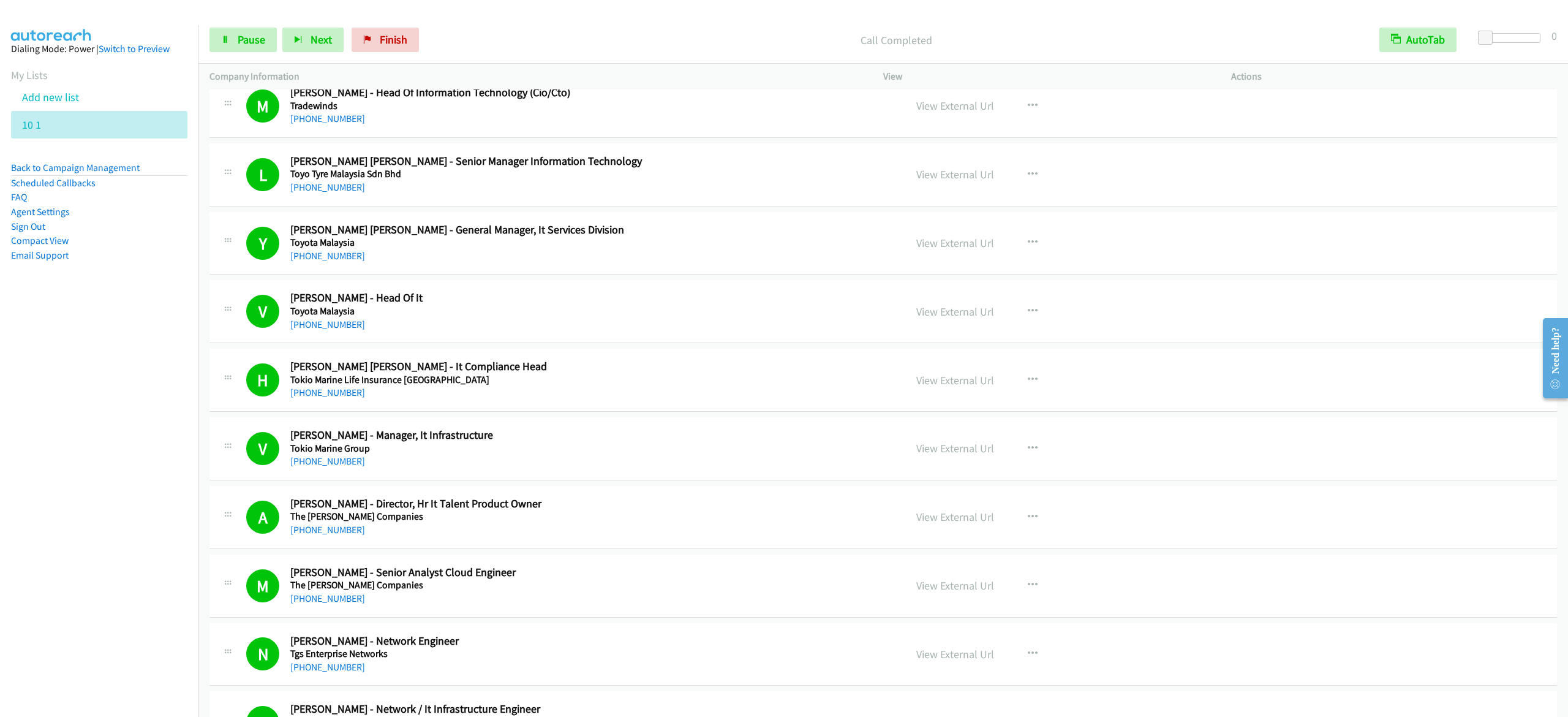
scroll to position [3800, 0]
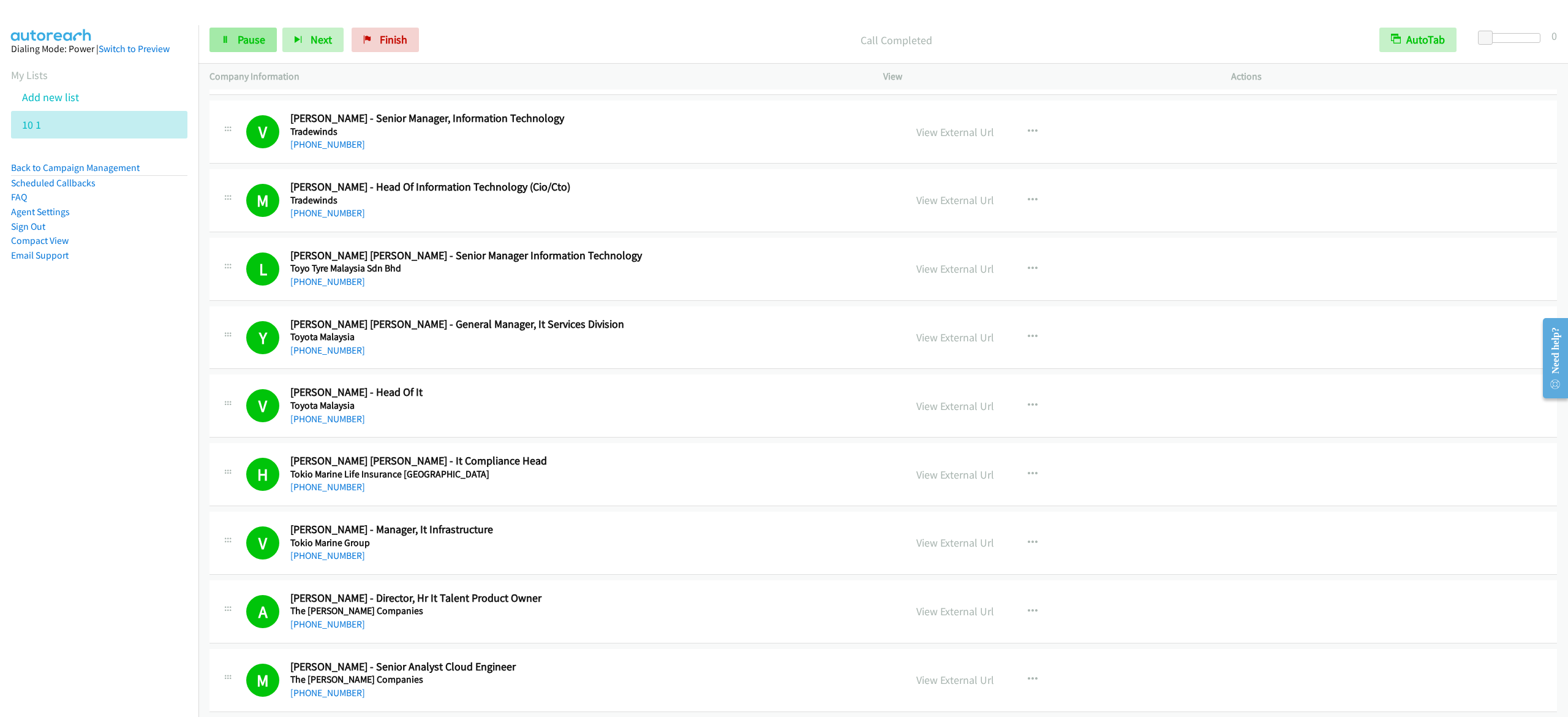
click at [261, 44] on span "Pause" at bounding box center [251, 40] width 28 height 14
click at [257, 46] on link "Start Calls" at bounding box center [253, 40] width 88 height 25
click at [1030, 32] on p "Dialing Wan Asrul Afendi Muhammad - Network Engineer" at bounding box center [896, 40] width 922 height 17
click at [255, 49] on link "Pause" at bounding box center [243, 40] width 68 height 25
click at [223, 38] on icon at bounding box center [225, 40] width 9 height 9
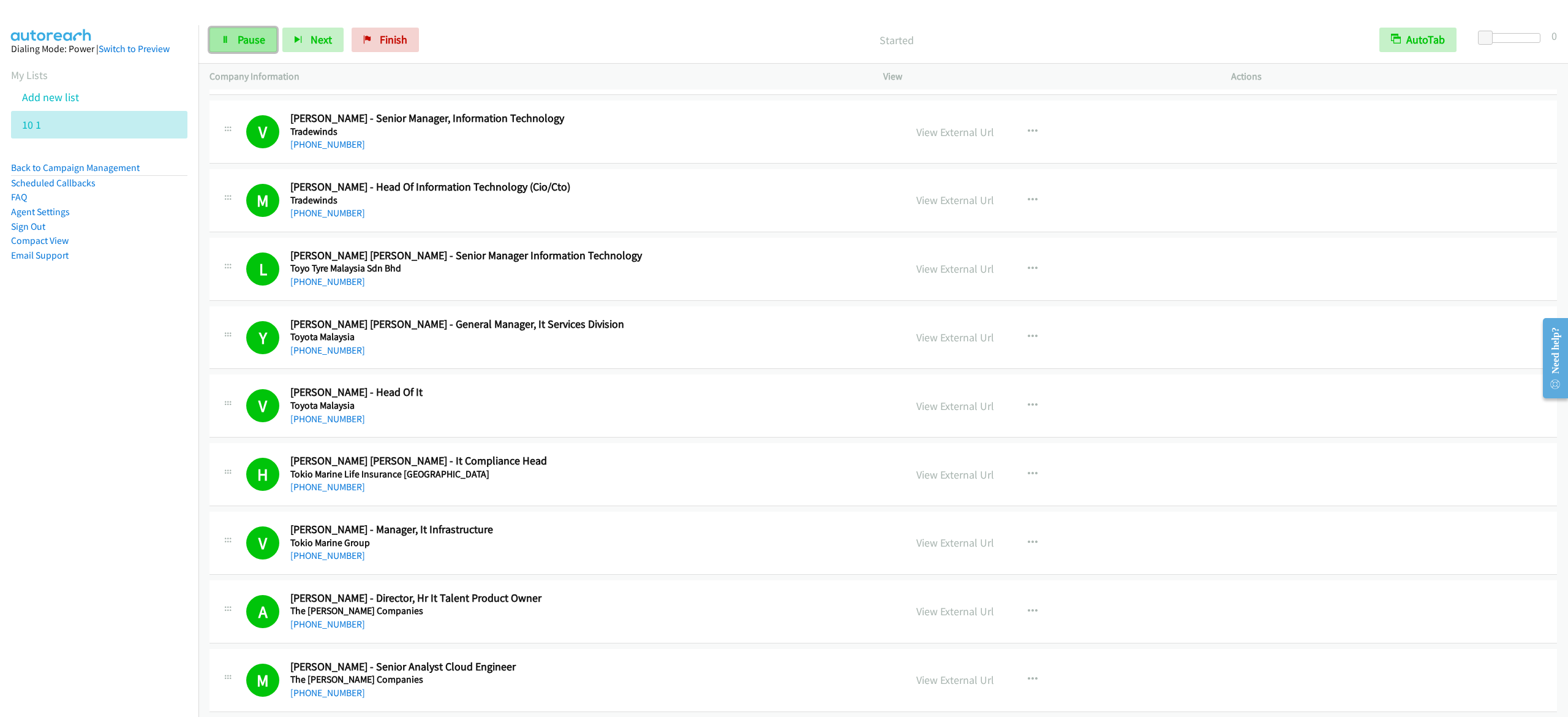
click at [229, 32] on link "Pause" at bounding box center [243, 40] width 68 height 25
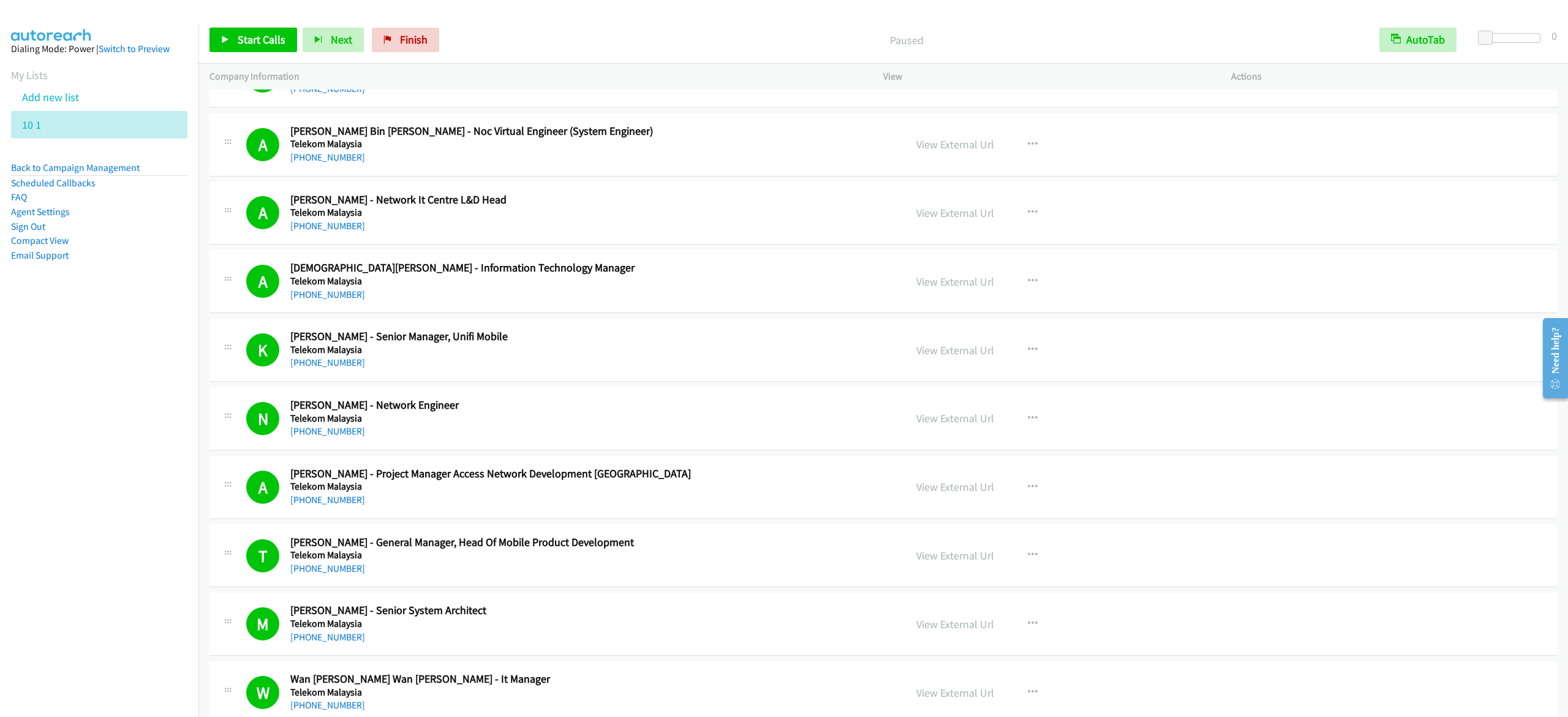
scroll to position [5883, 0]
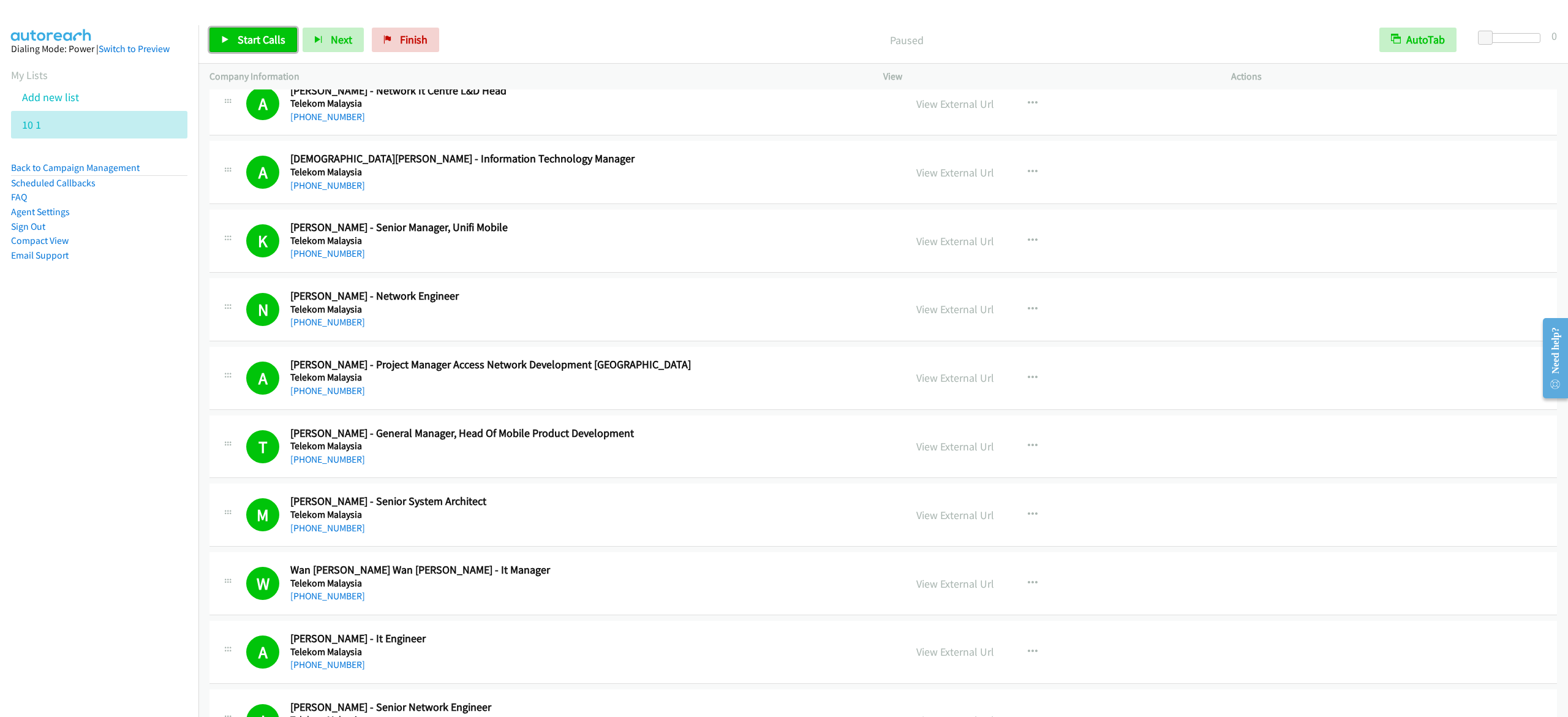
click at [253, 38] on span "Start Calls" at bounding box center [261, 40] width 48 height 14
click at [253, 36] on span "Start Calls" at bounding box center [261, 40] width 48 height 14
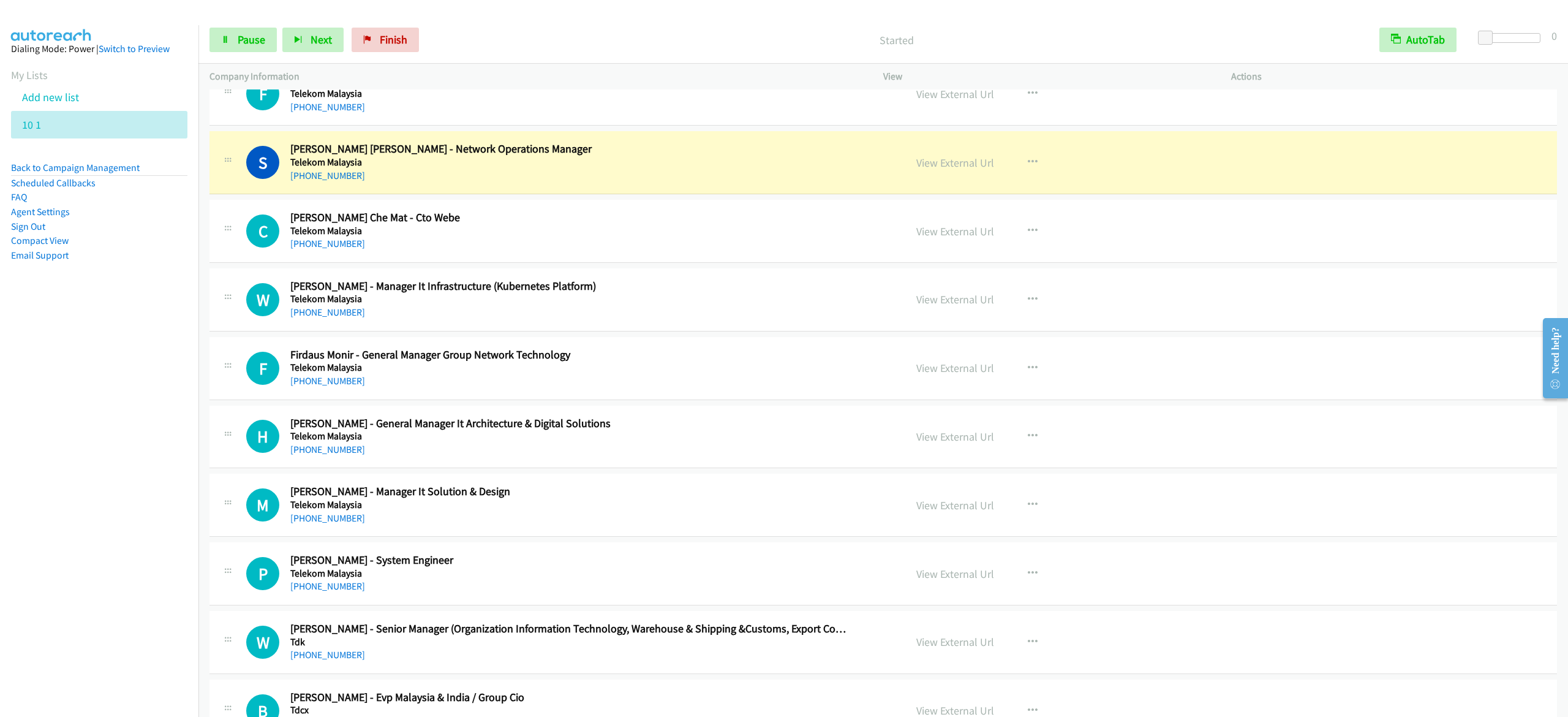
scroll to position [8824, 0]
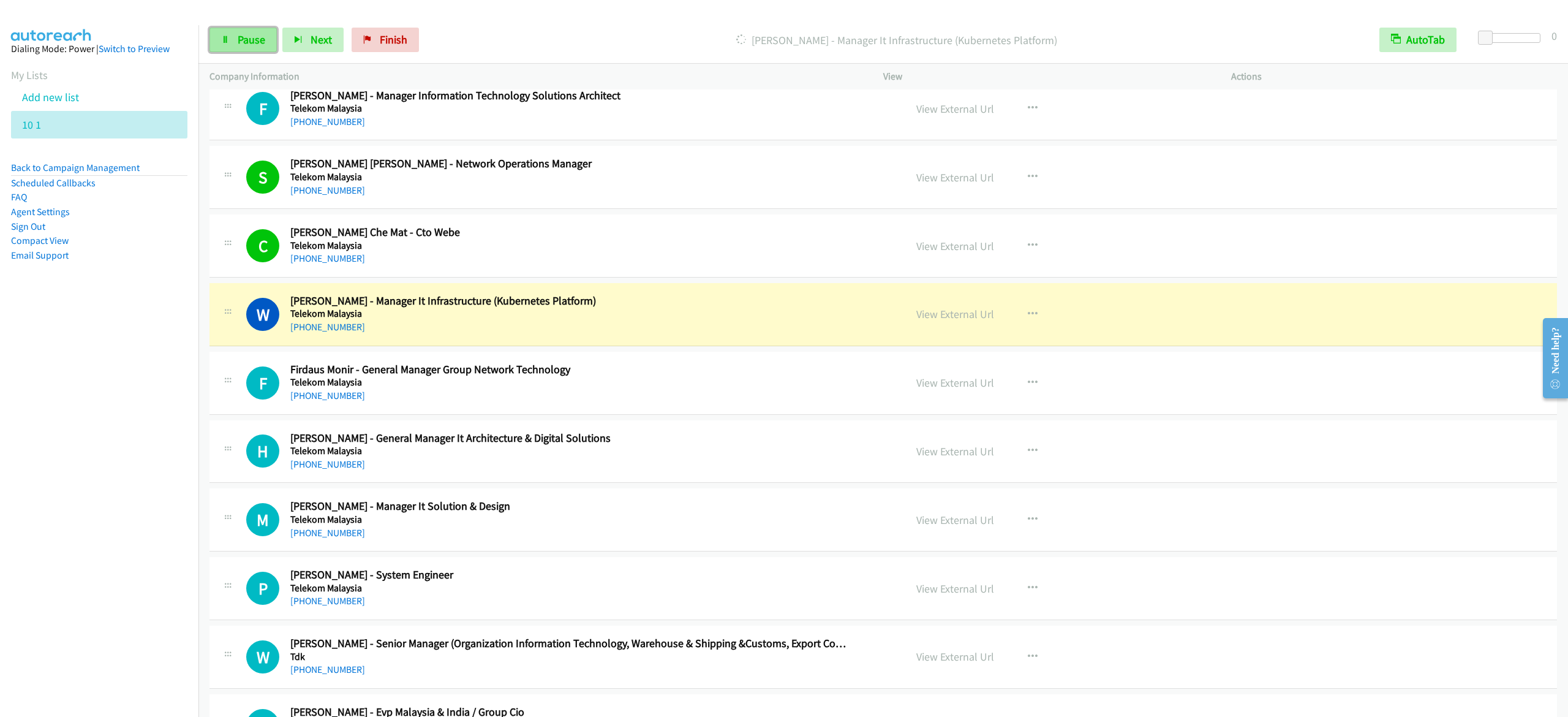
click at [250, 41] on span "Pause" at bounding box center [251, 40] width 28 height 14
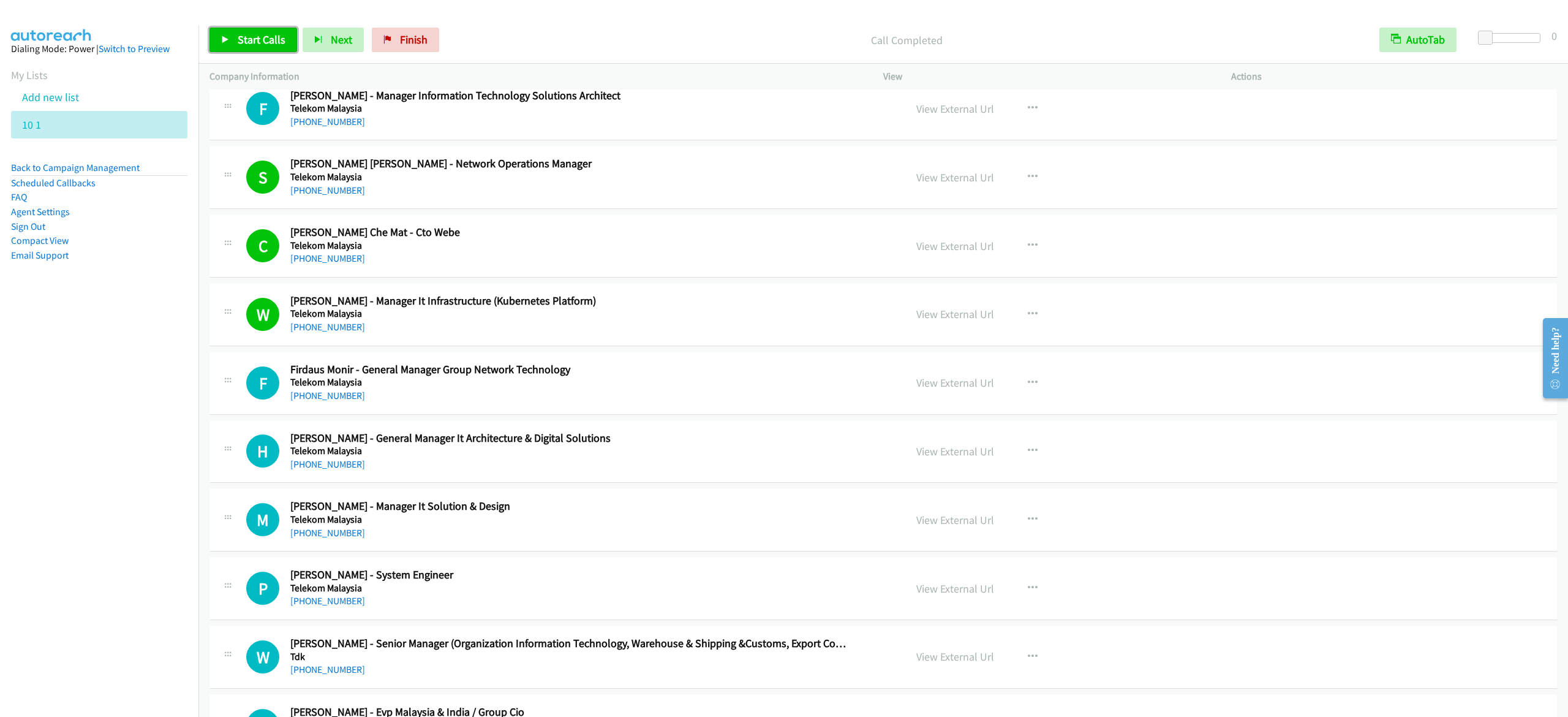
click at [244, 50] on link "Start Calls" at bounding box center [253, 40] width 88 height 25
click at [243, 38] on span "Pause" at bounding box center [251, 40] width 28 height 14
